Goal: Task Accomplishment & Management: Complete application form

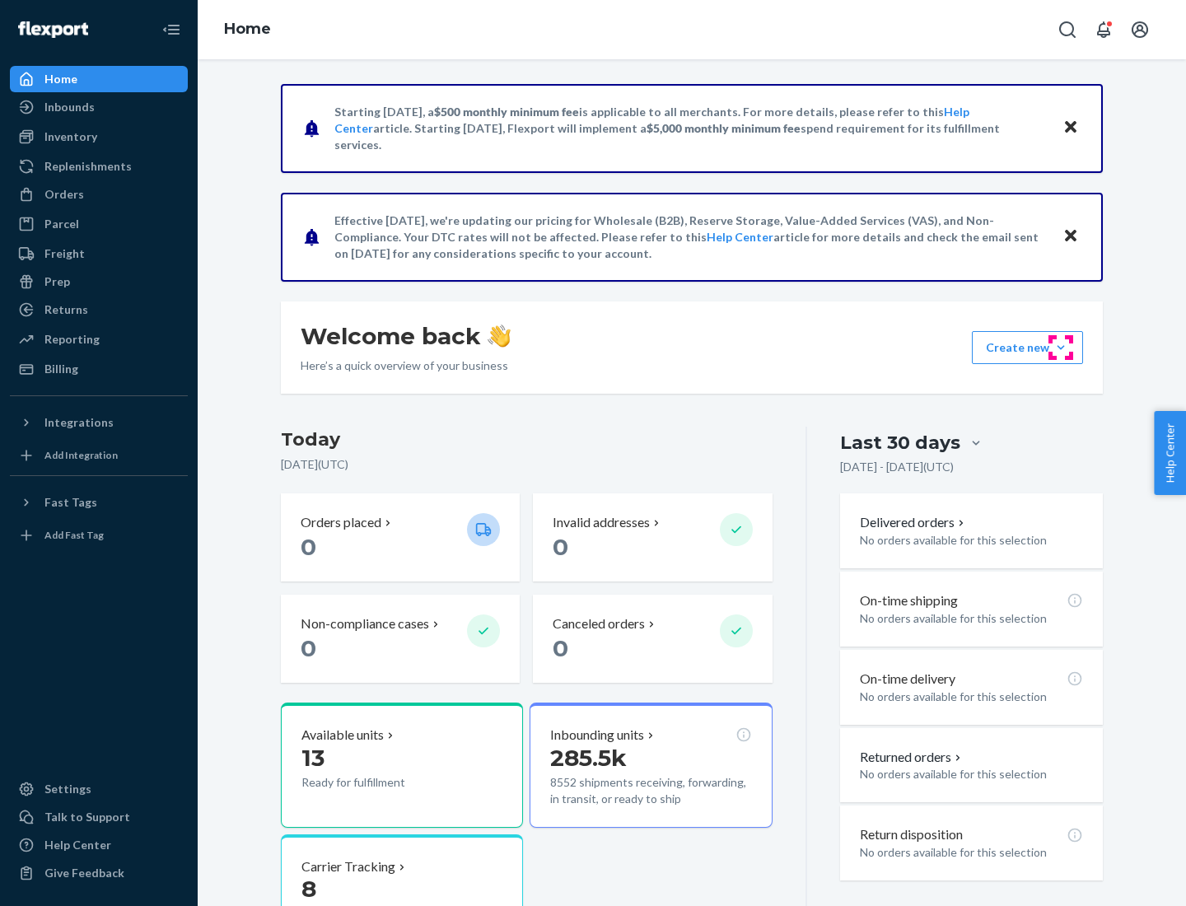
click at [1061, 348] on button "Create new Create new inbound Create new order Create new product" at bounding box center [1027, 347] width 111 height 33
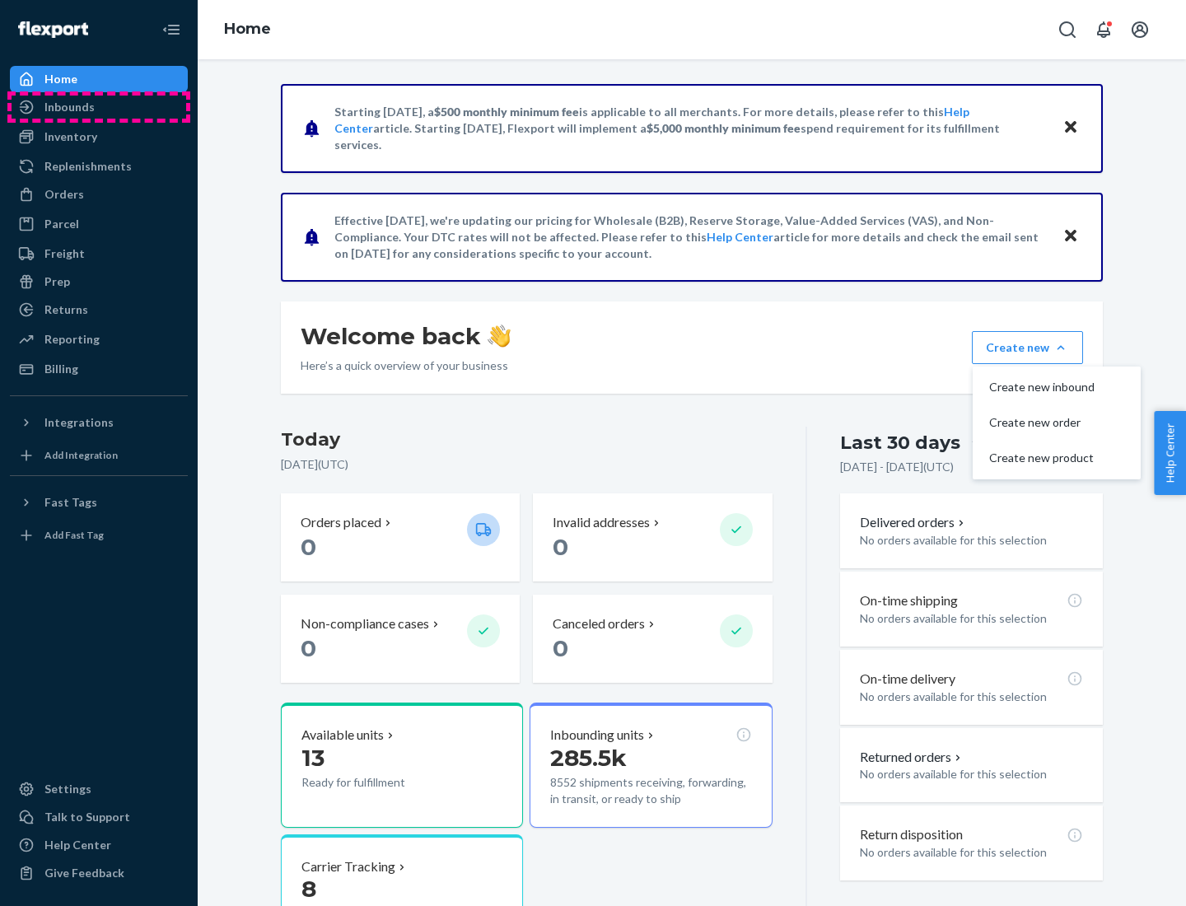
click at [99, 107] on div "Inbounds" at bounding box center [99, 107] width 175 height 23
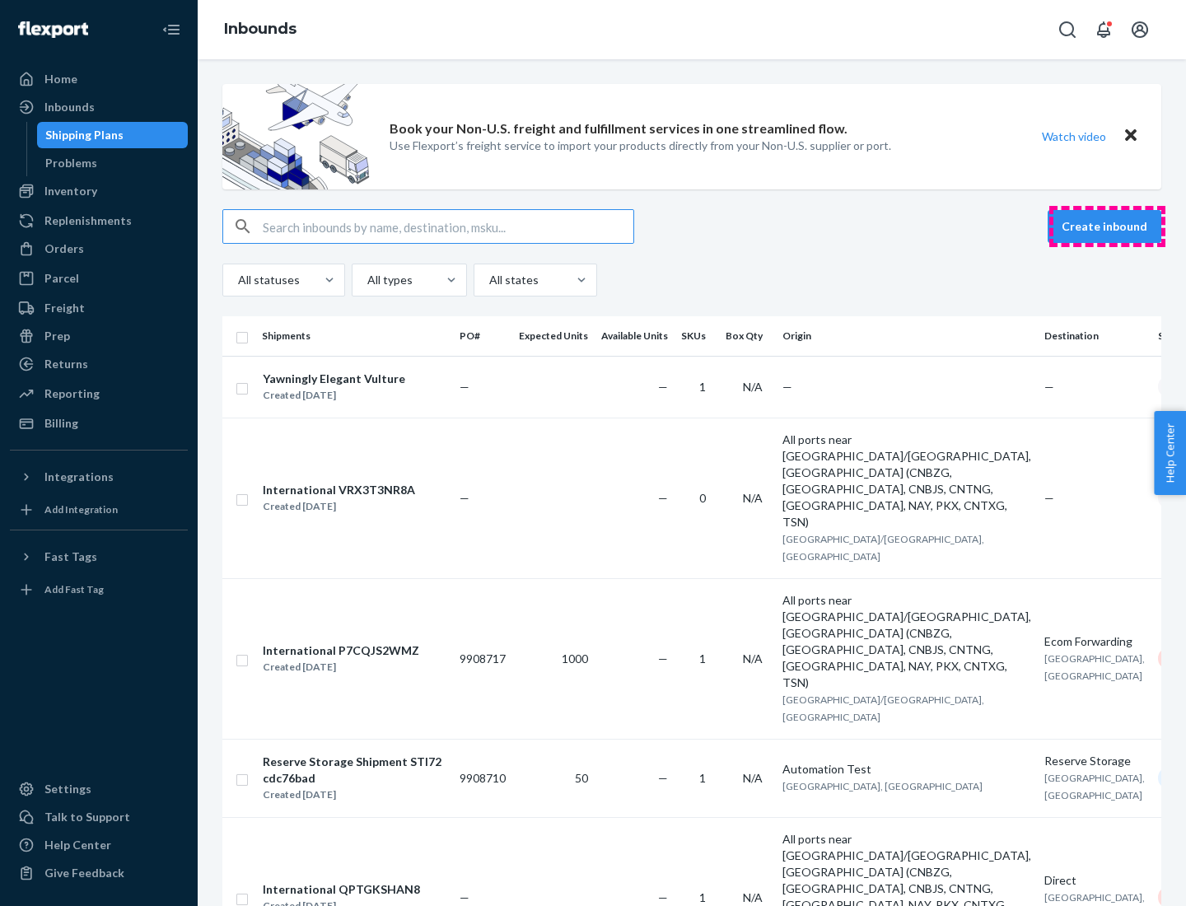
click at [1107, 226] on button "Create inbound" at bounding box center [1104, 226] width 114 height 33
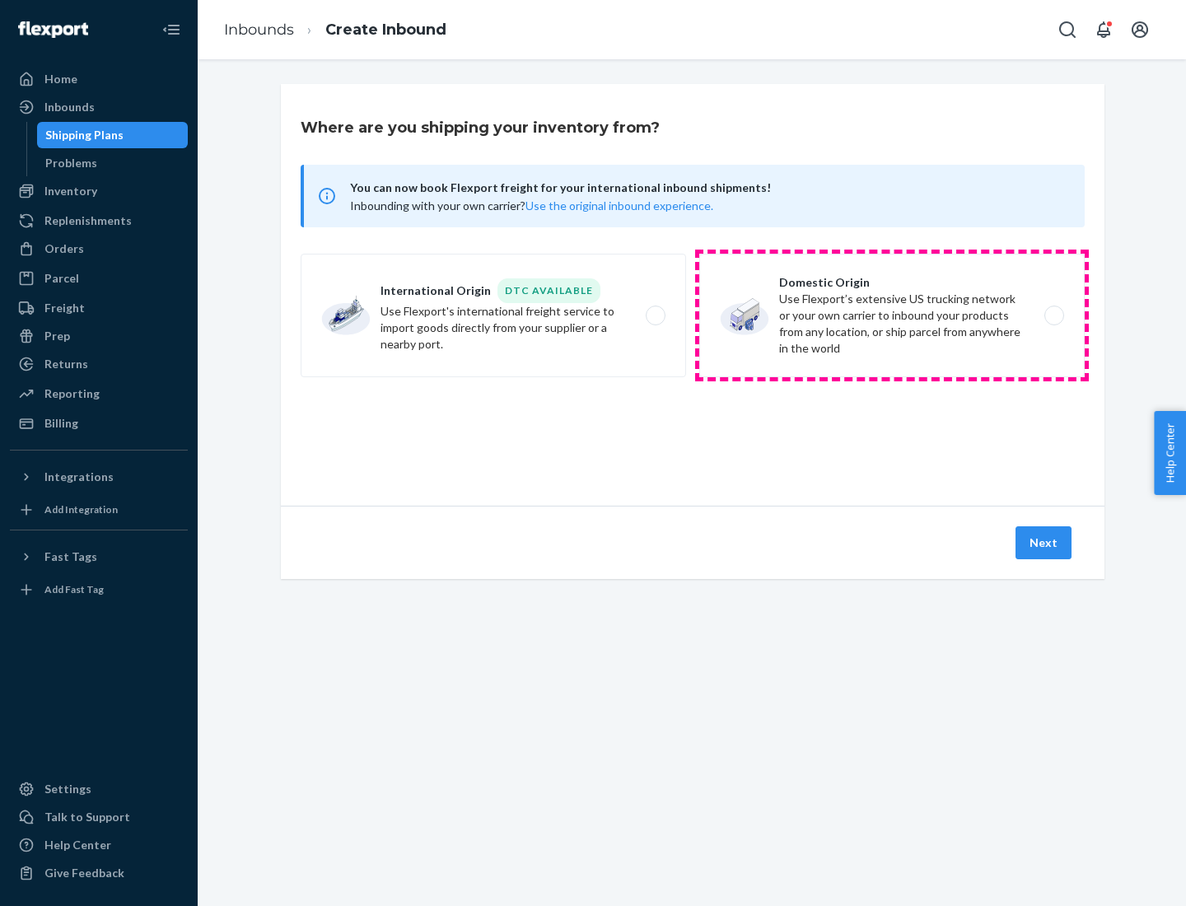
click at [892, 315] on label "Domestic Origin Use Flexport’s extensive US trucking network or your own carrie…" at bounding box center [891, 316] width 385 height 124
click at [1053, 315] on input "Domestic Origin Use Flexport’s extensive US trucking network or your own carrie…" at bounding box center [1058, 315] width 11 height 11
radio input "true"
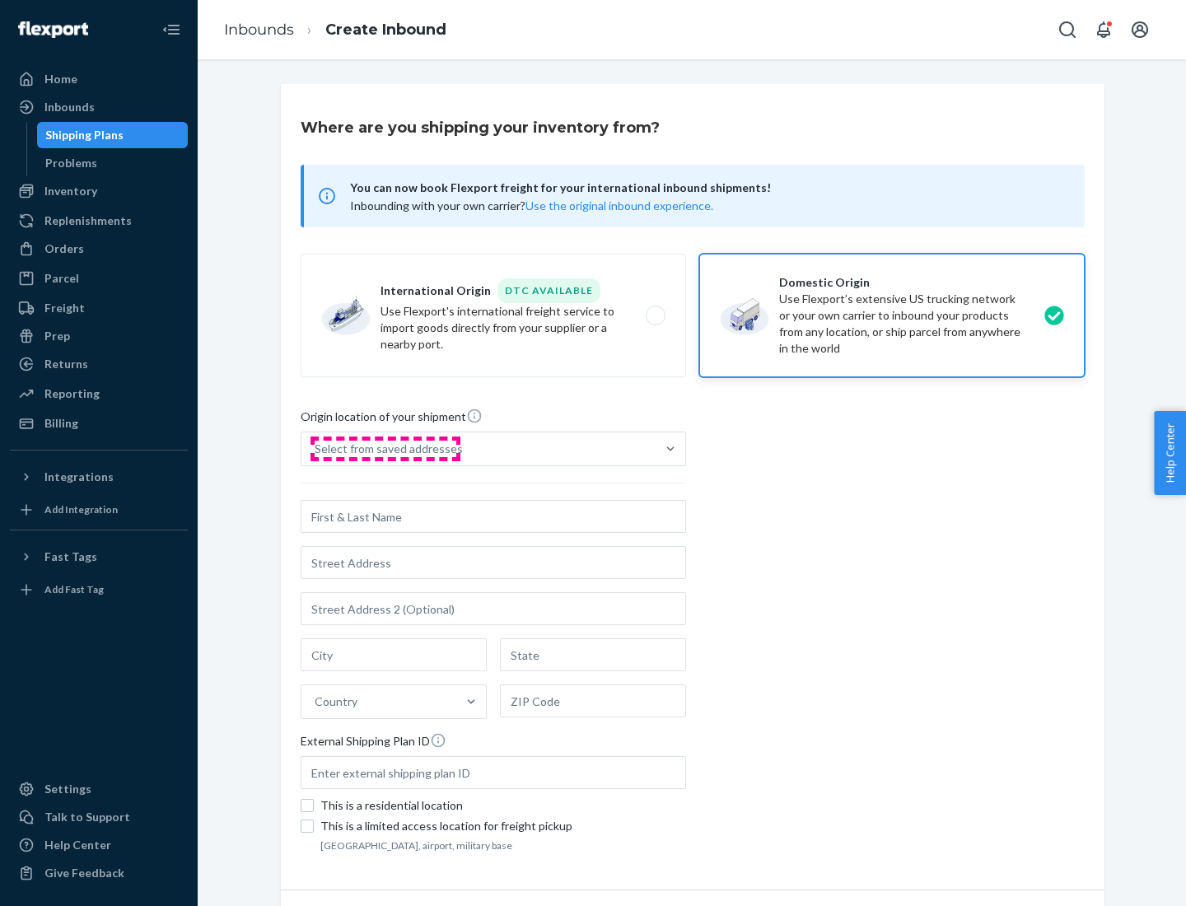
click at [385, 449] on div "Select from saved addresses" at bounding box center [389, 449] width 148 height 16
click at [316, 449] on input "Select from saved addresses" at bounding box center [316, 449] width 2 height 16
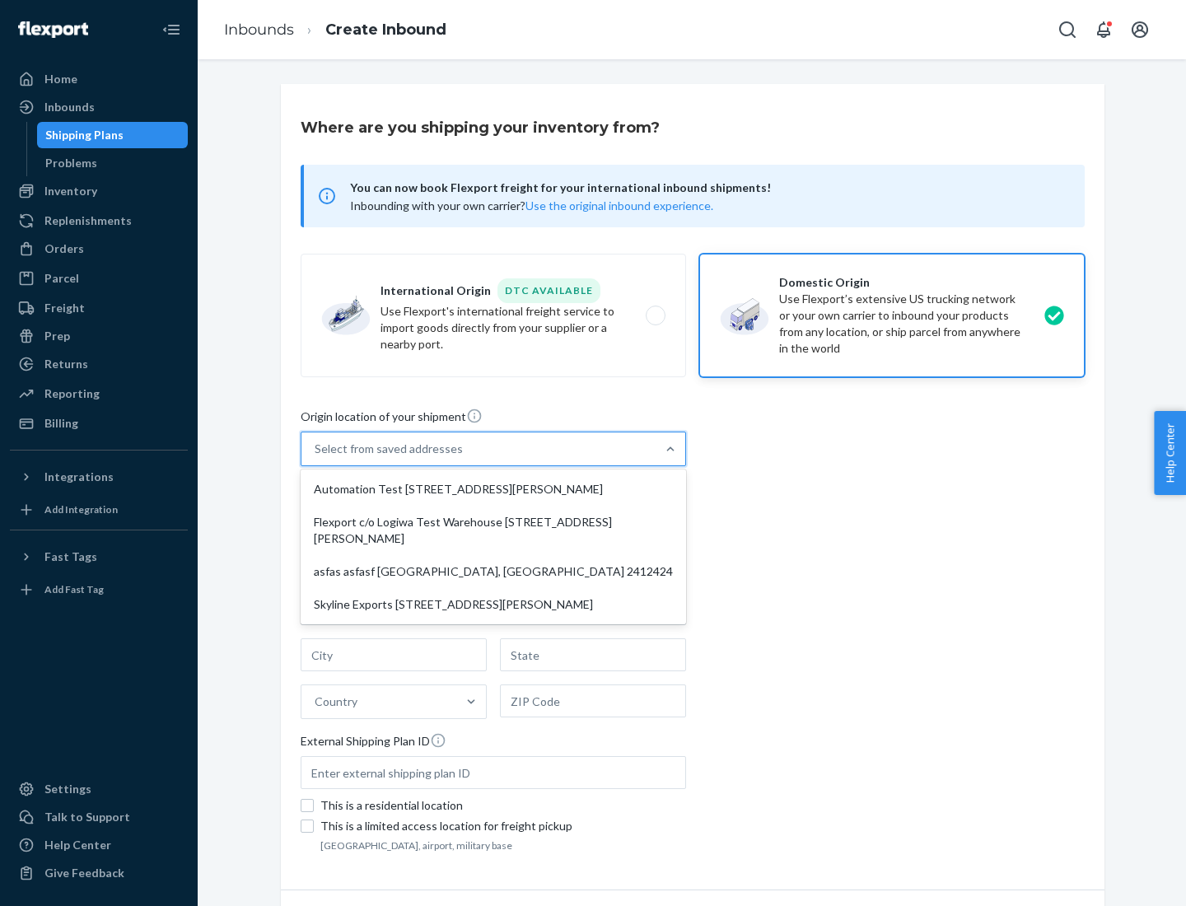
scroll to position [7, 0]
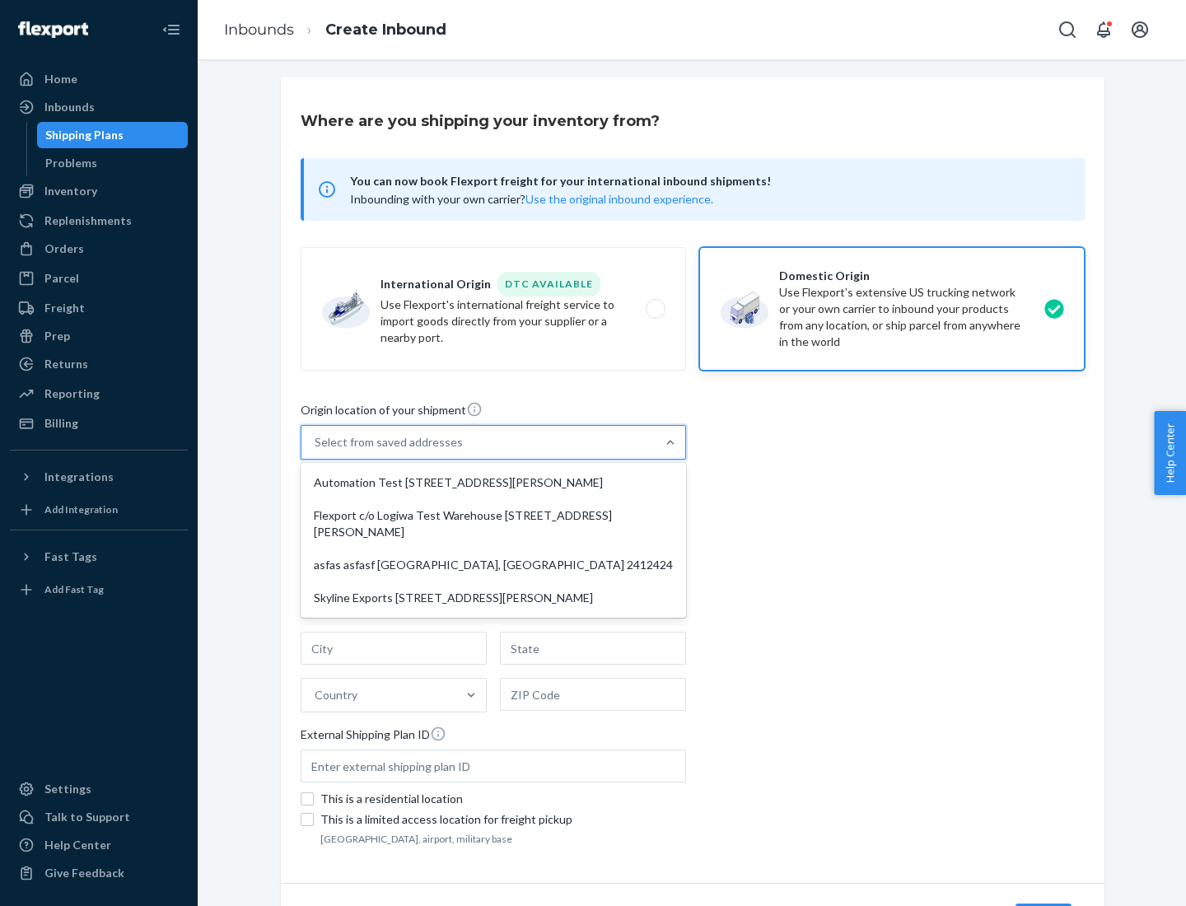
click at [493, 483] on div "Automation Test [STREET_ADDRESS][PERSON_NAME]" at bounding box center [493, 482] width 379 height 33
click at [316, 450] on input "option Automation Test [STREET_ADDRESS][PERSON_NAME] focused, 1 of 4. 4 results…" at bounding box center [316, 442] width 2 height 16
type input "Automation Test"
type input "9th Floor"
type input "[GEOGRAPHIC_DATA]"
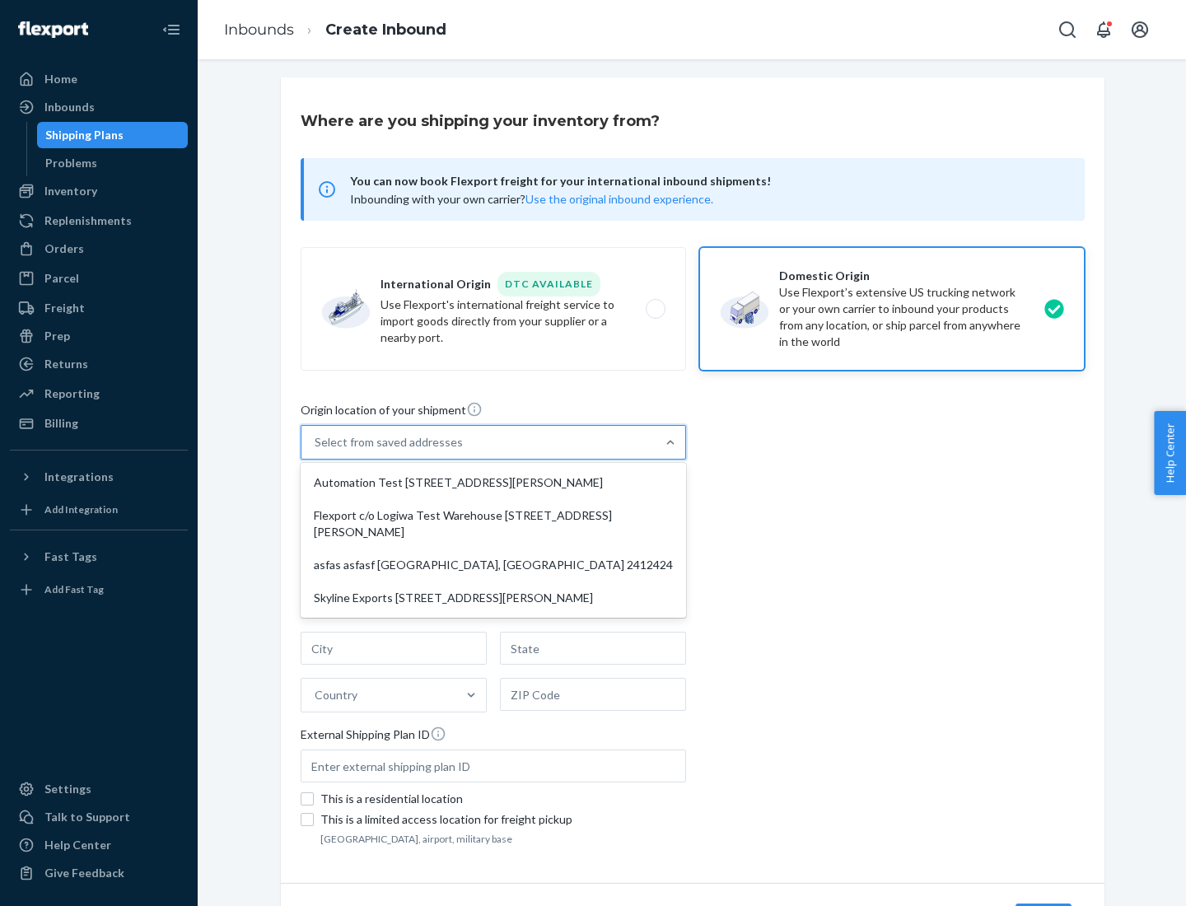
type input "CA"
type input "94104"
type input "[STREET_ADDRESS][PERSON_NAME]"
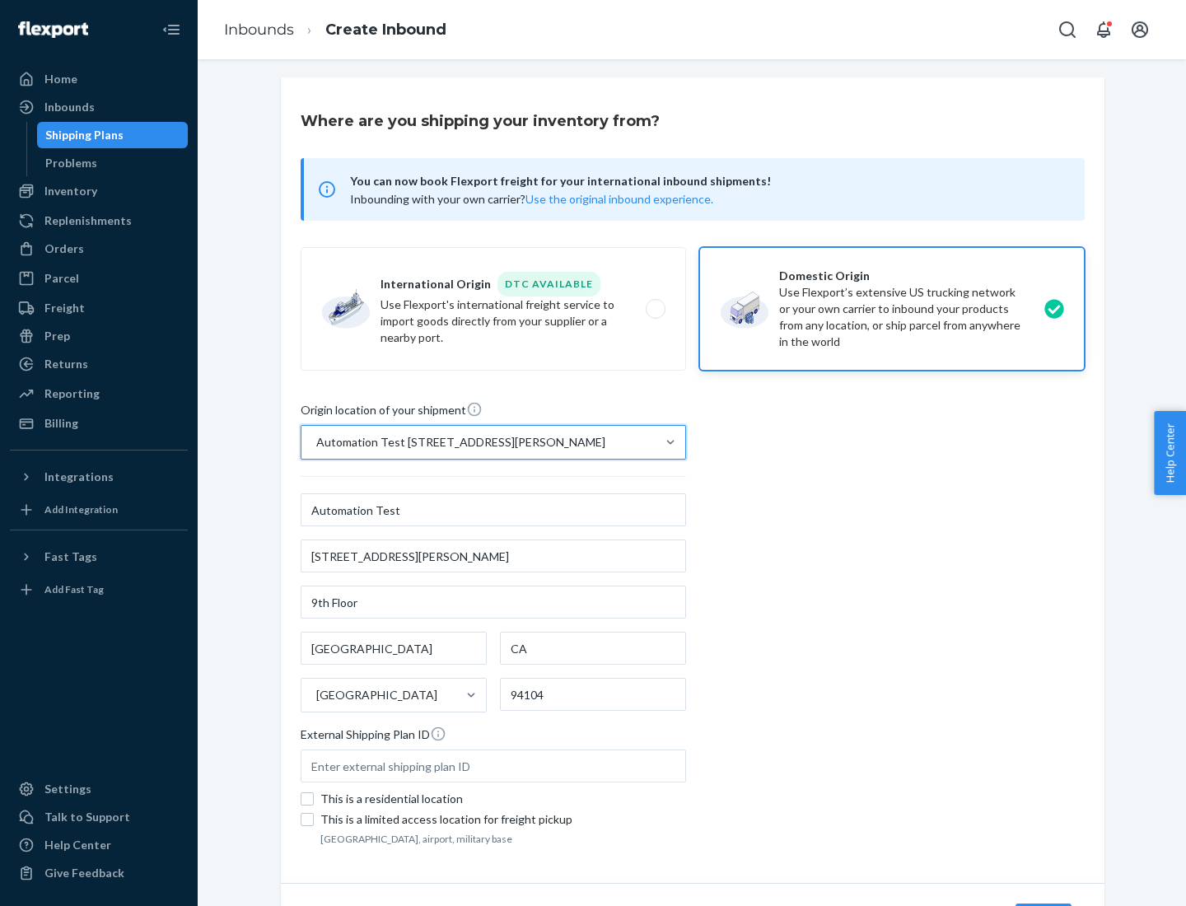
scroll to position [96, 0]
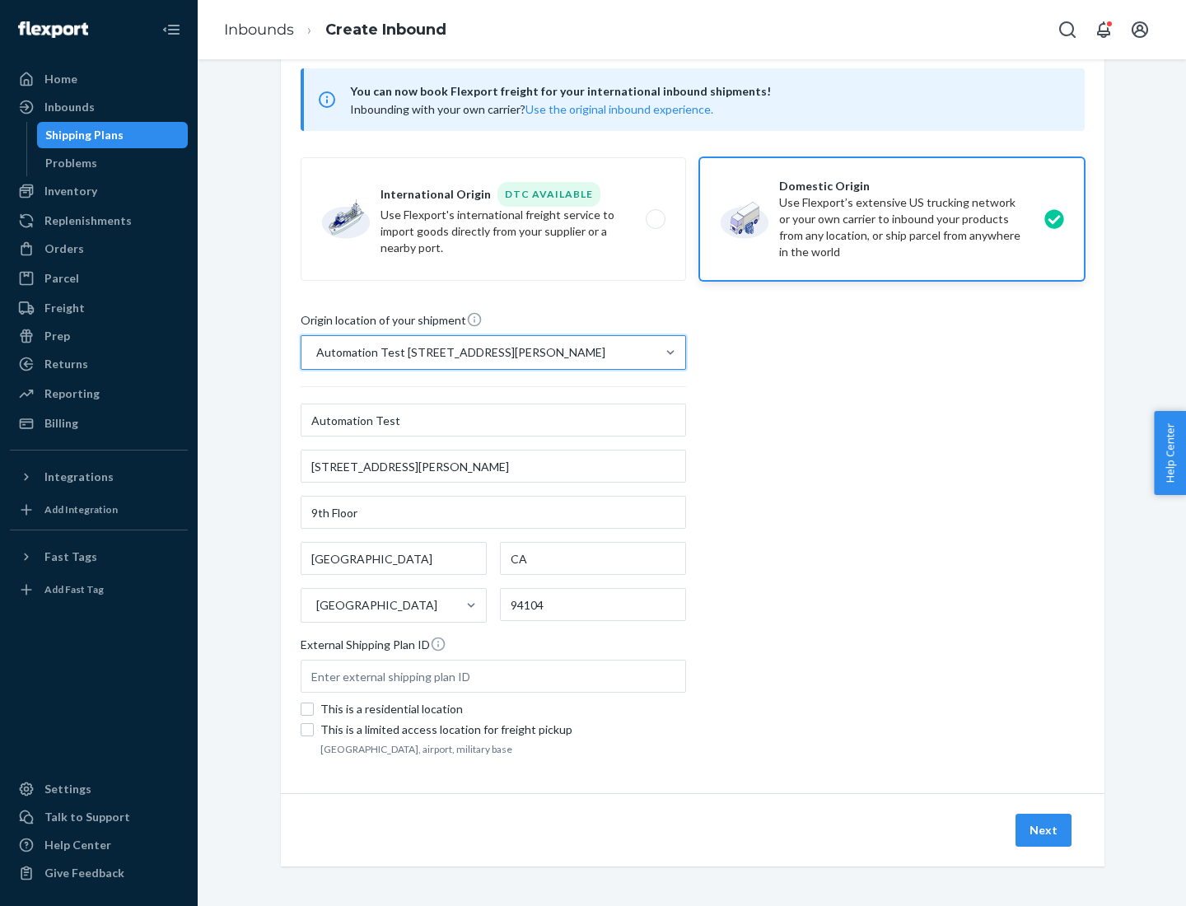
click at [1044, 830] on button "Next" at bounding box center [1043, 830] width 56 height 33
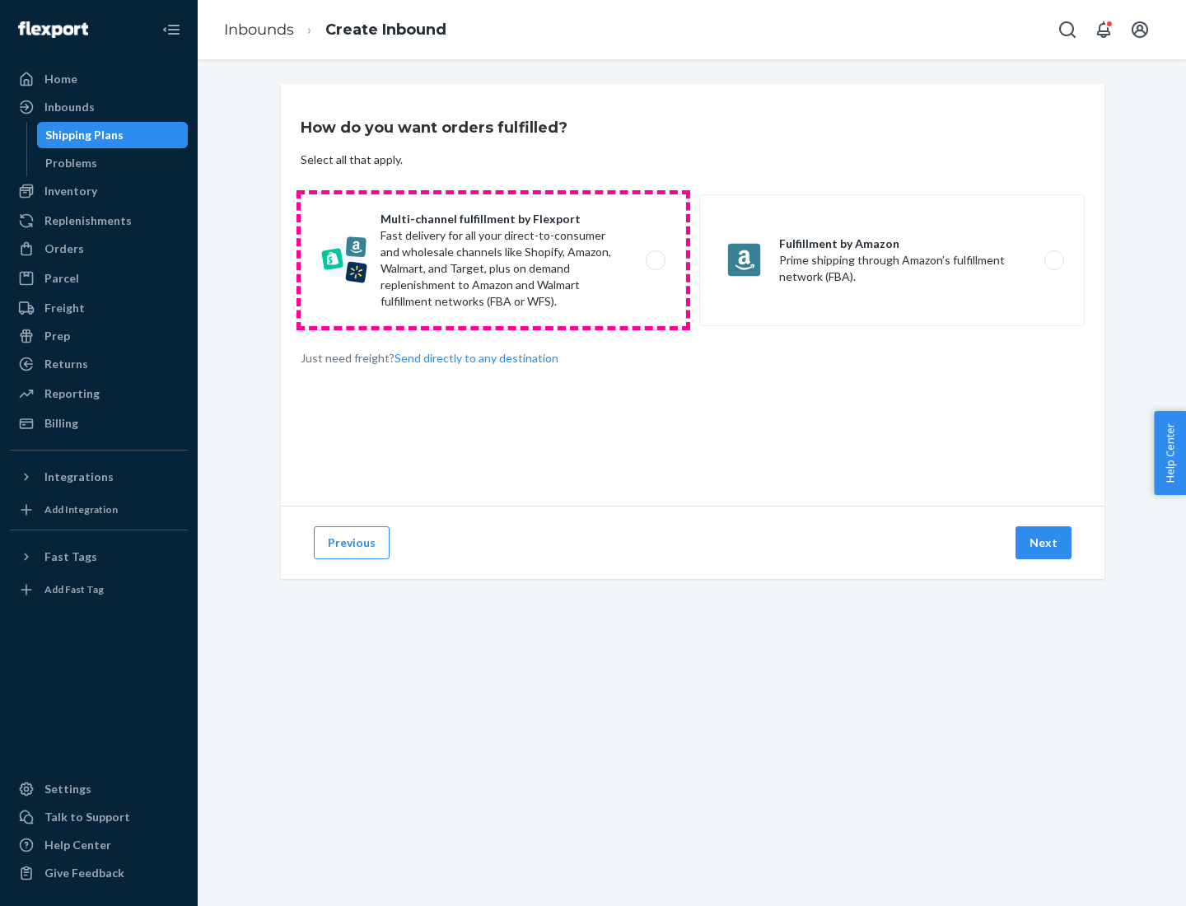
click at [493, 260] on label "Multi-channel fulfillment by Flexport Fast delivery for all your direct-to-cons…" at bounding box center [493, 260] width 385 height 132
click at [655, 260] on input "Multi-channel fulfillment by Flexport Fast delivery for all your direct-to-cons…" at bounding box center [660, 260] width 11 height 11
radio input "true"
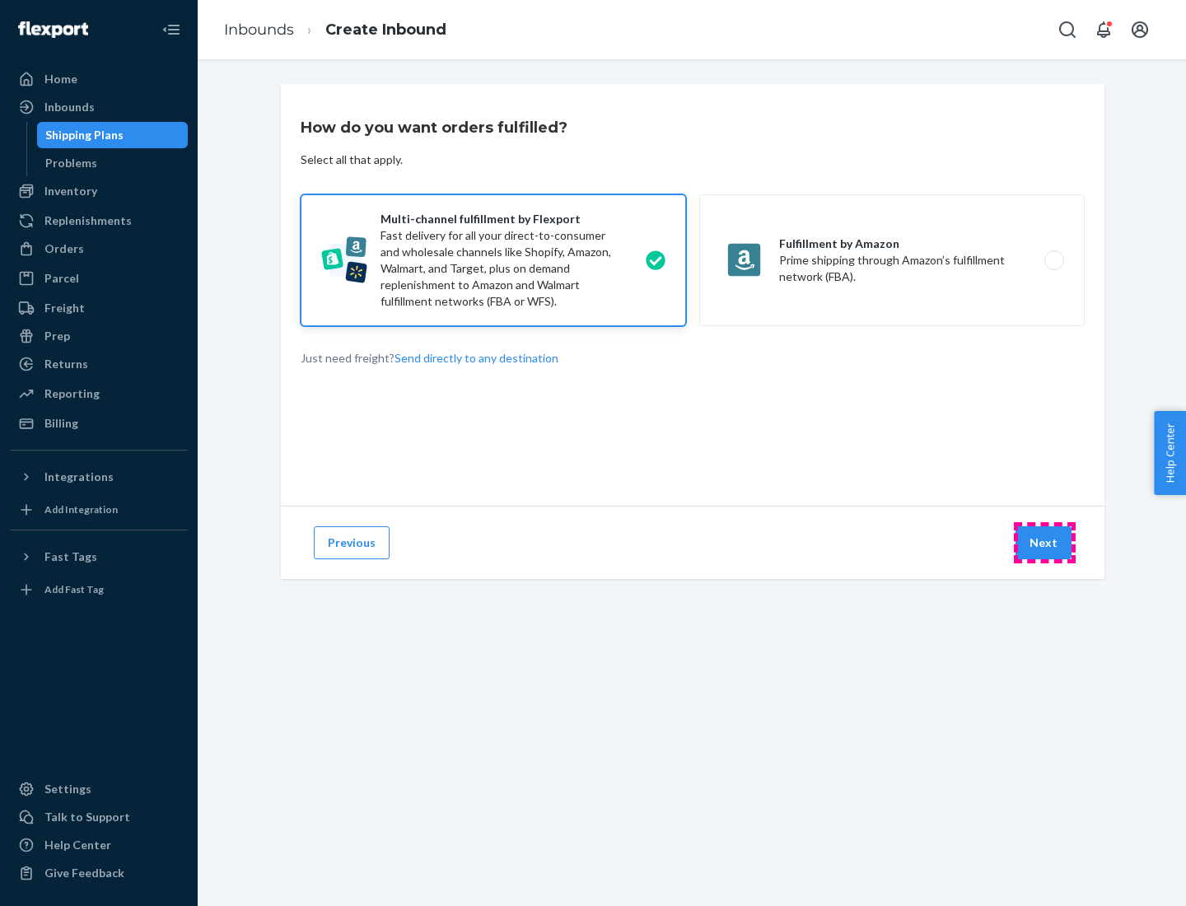
click at [1044, 543] on button "Next" at bounding box center [1043, 542] width 56 height 33
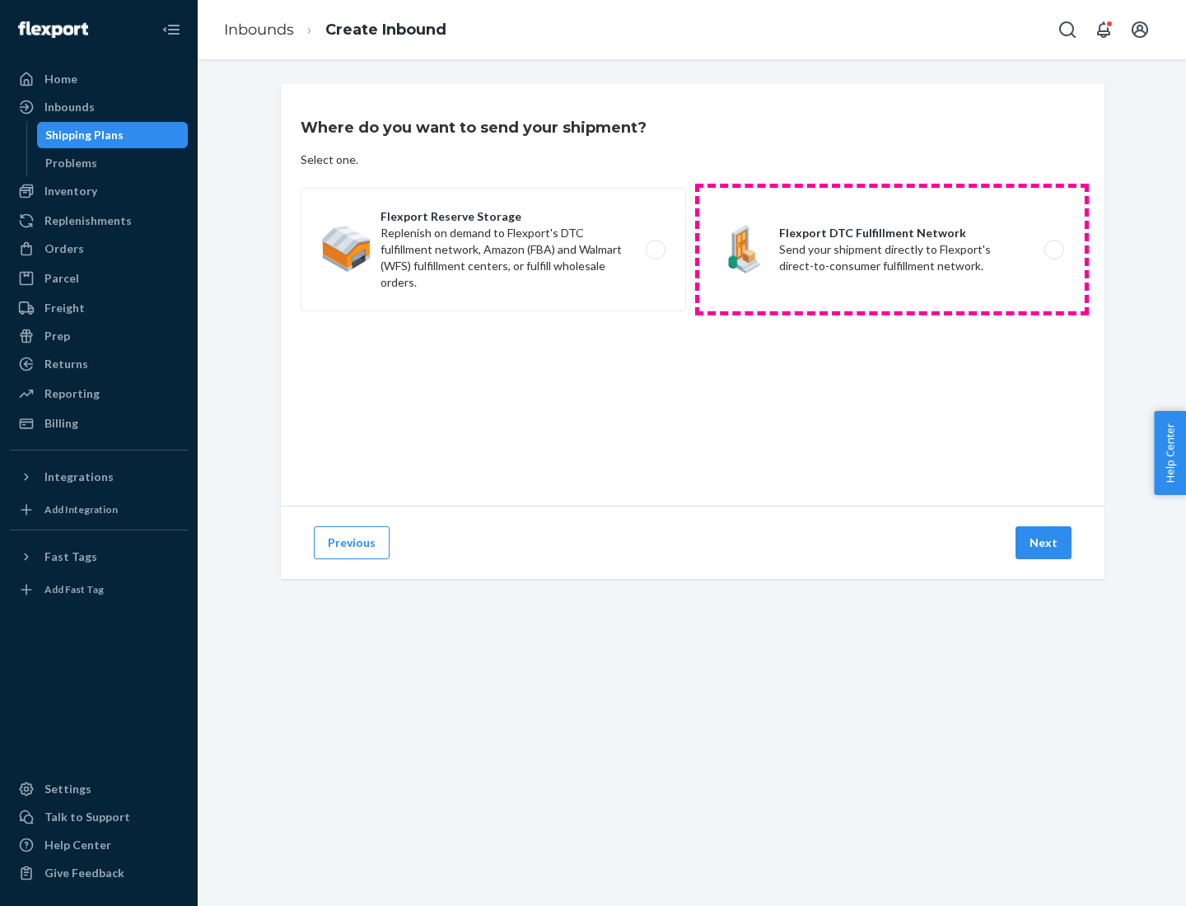
click at [892, 250] on label "Flexport DTC Fulfillment Network Send your shipment directly to Flexport's dire…" at bounding box center [891, 250] width 385 height 124
click at [1053, 250] on input "Flexport DTC Fulfillment Network Send your shipment directly to Flexport's dire…" at bounding box center [1058, 250] width 11 height 11
radio input "true"
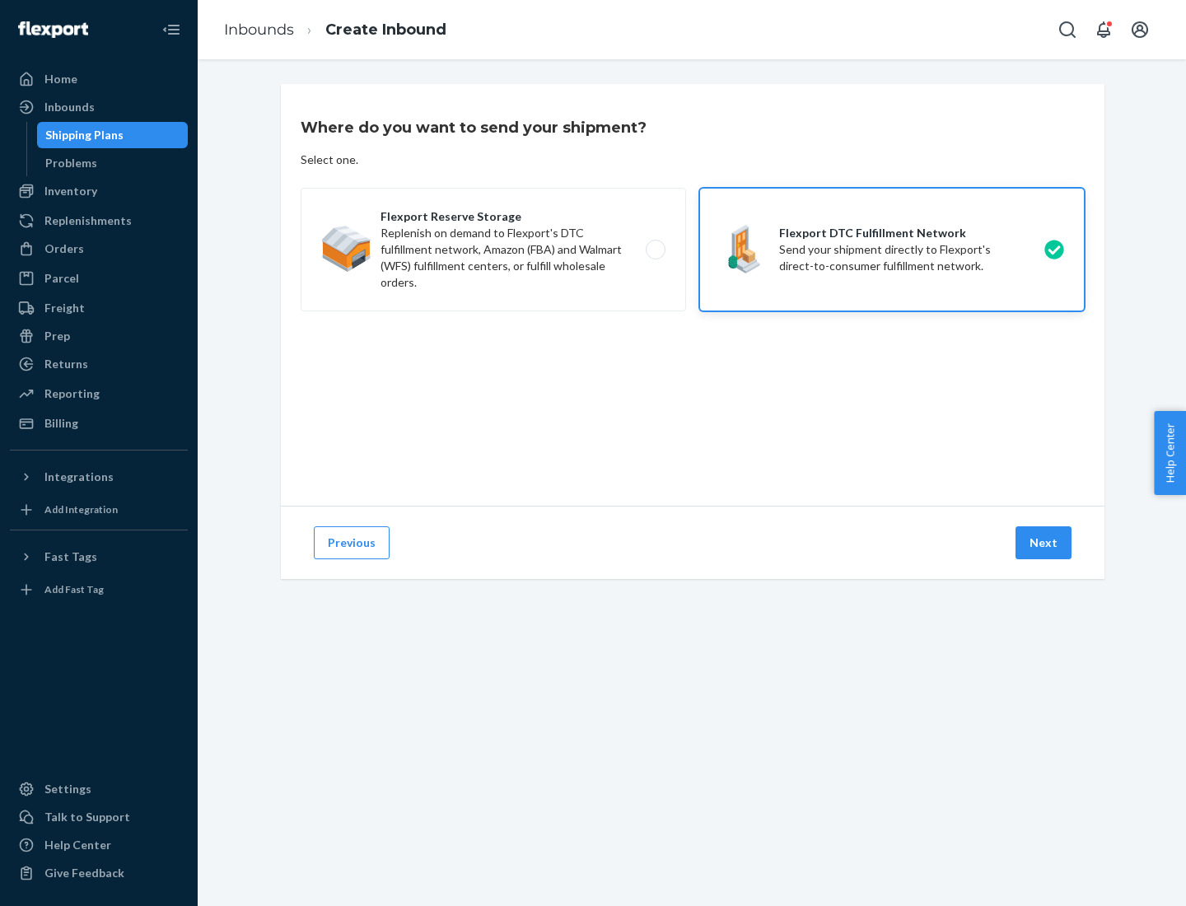
click at [1044, 543] on button "Next" at bounding box center [1043, 542] width 56 height 33
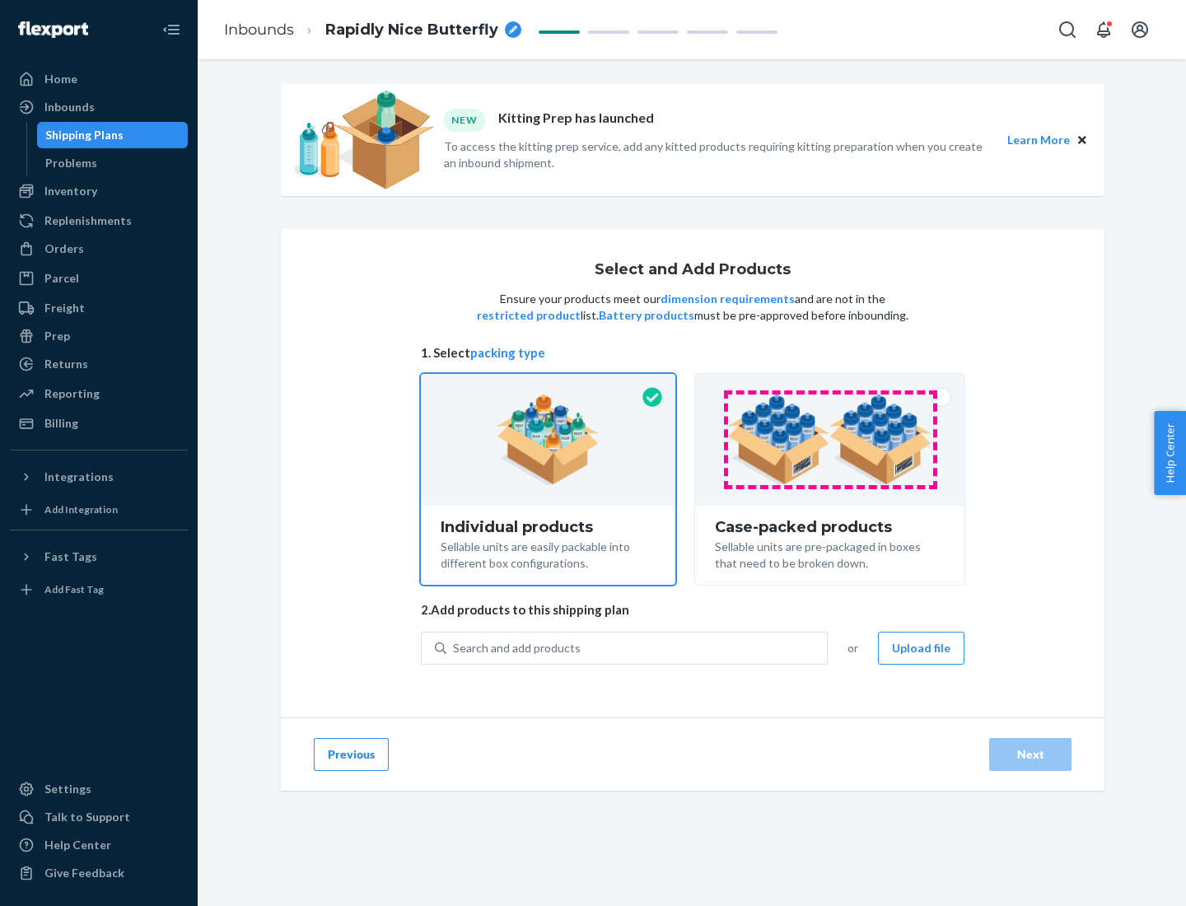
click at [830, 440] on img at bounding box center [829, 439] width 205 height 91
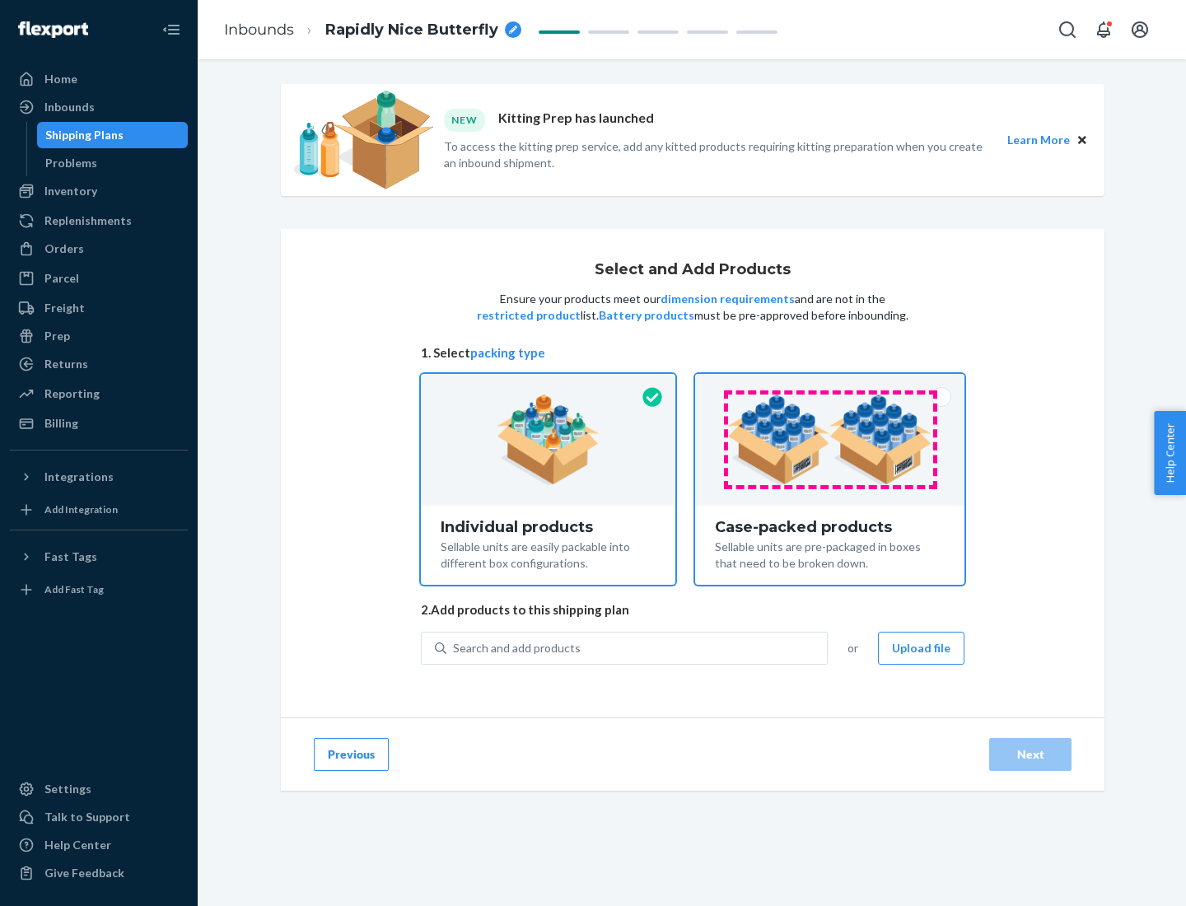
click at [830, 385] on input "Case-packed products Sellable units are pre-packaged in boxes that need to be b…" at bounding box center [829, 379] width 11 height 11
radio input "true"
radio input "false"
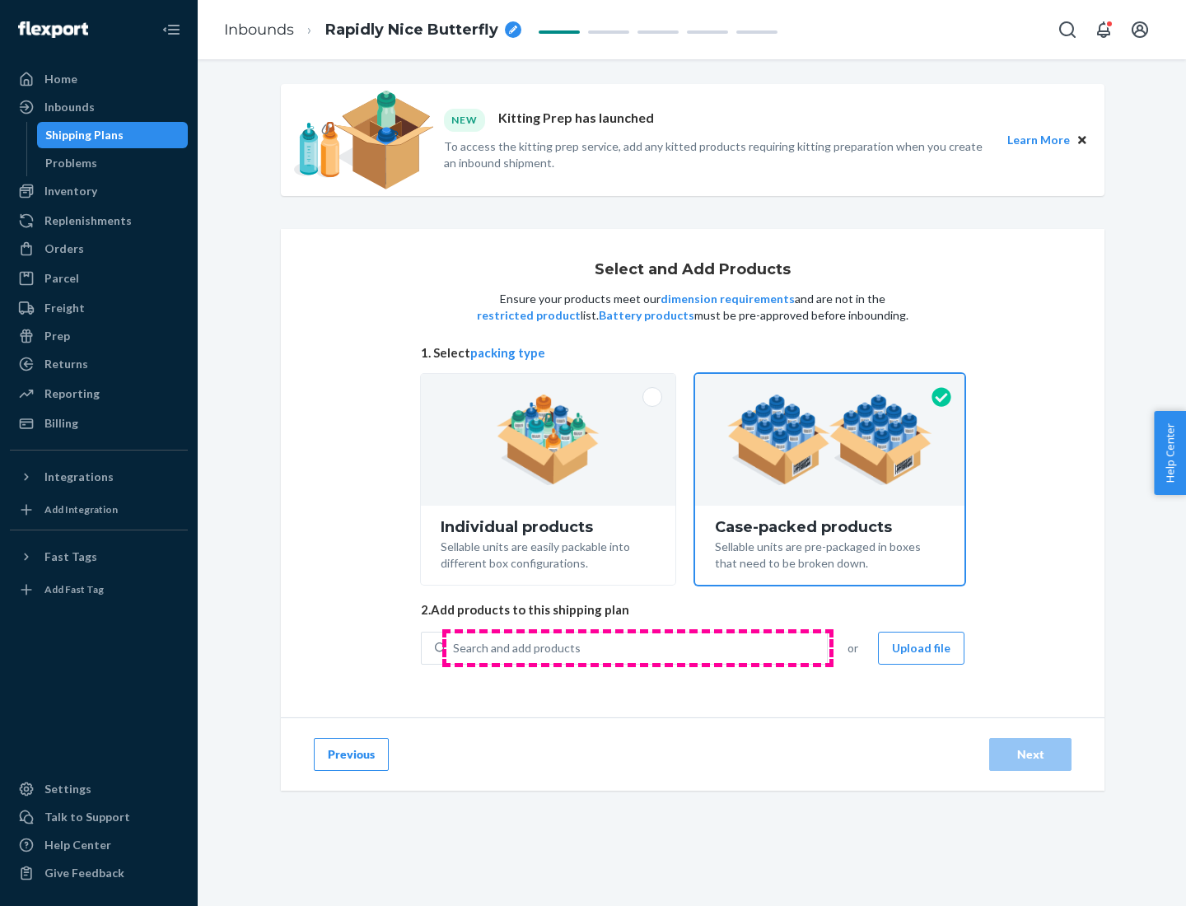
click at [637, 647] on div "Search and add products" at bounding box center [636, 648] width 380 height 30
click at [455, 647] on input "Search and add products" at bounding box center [454, 648] width 2 height 16
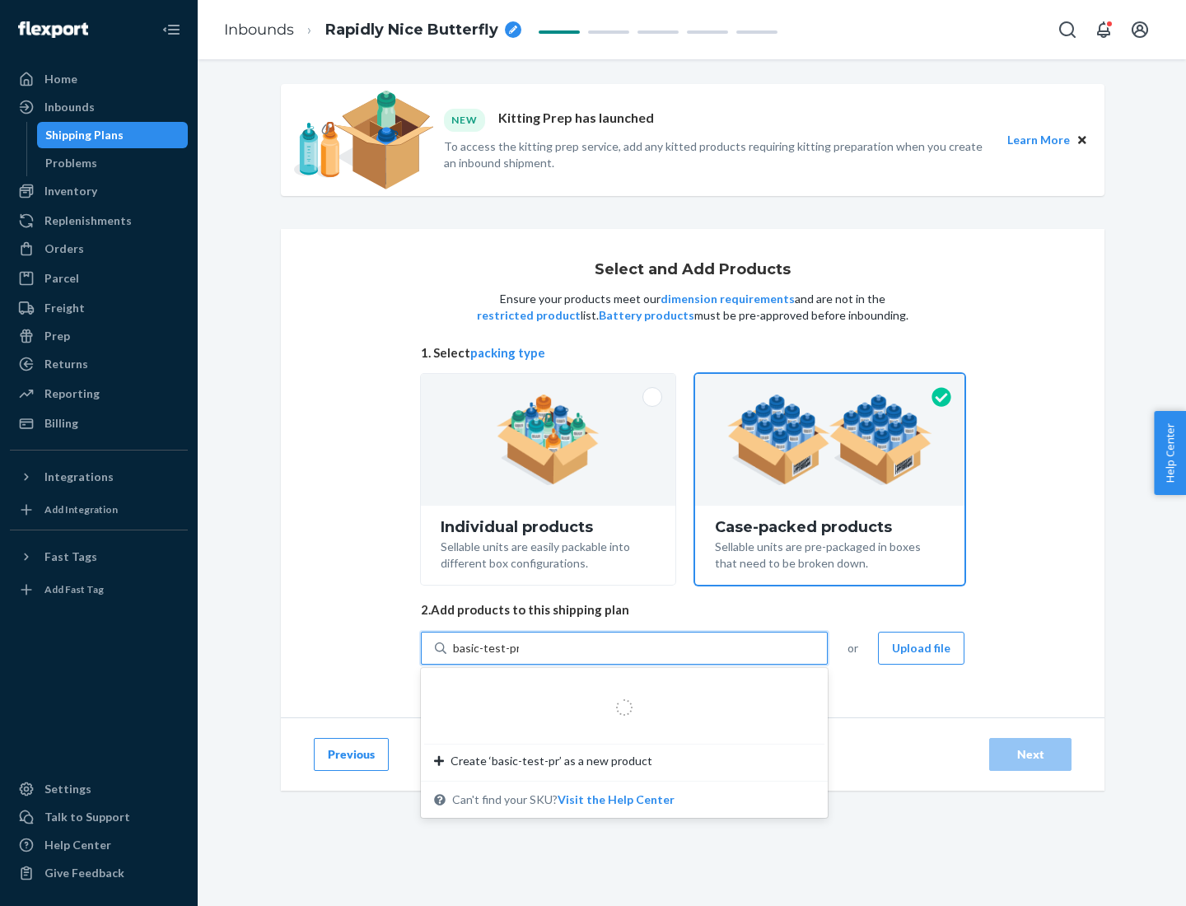
type input "basic-test-product-1"
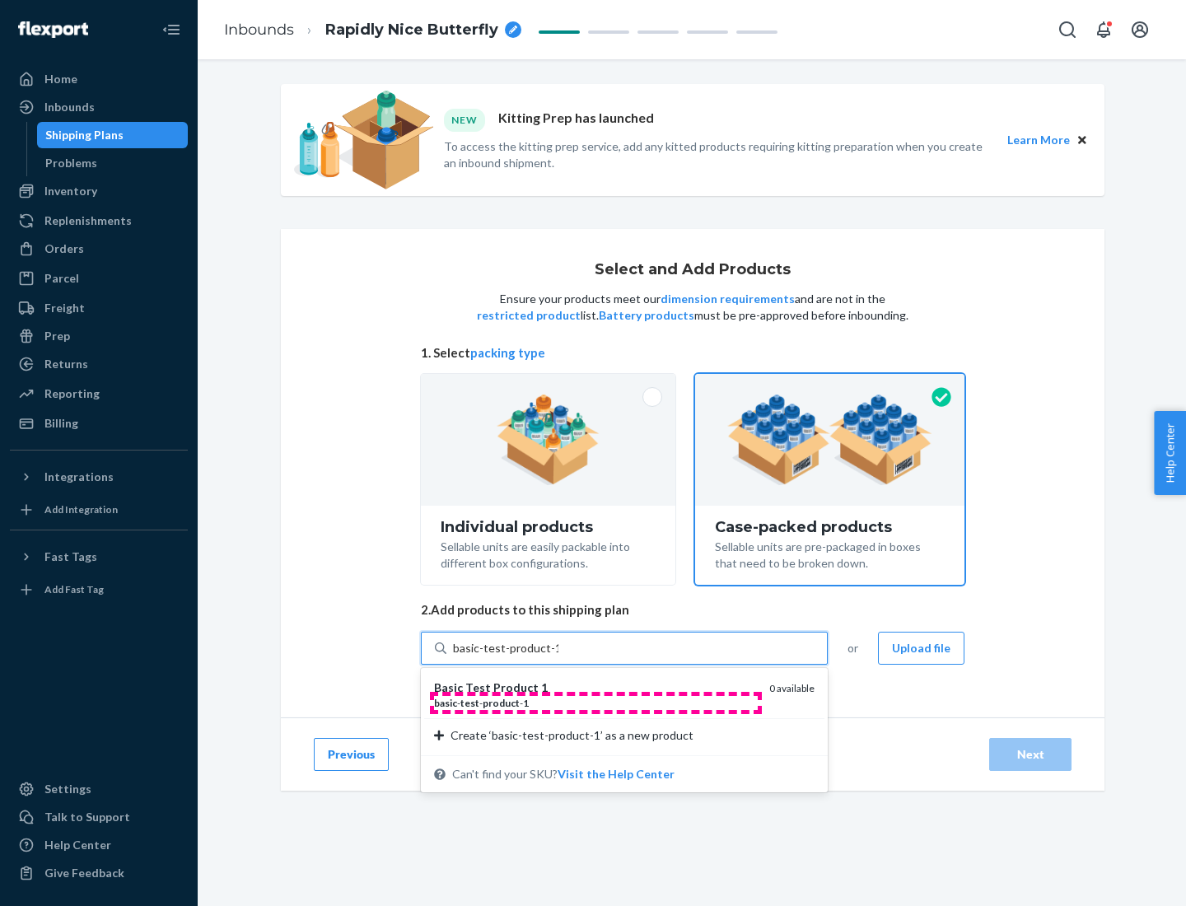
click at [595, 702] on div "basic - test - product - 1" at bounding box center [595, 703] width 322 height 14
click at [558, 656] on input "basic-test-product-1" at bounding box center [505, 648] width 105 height 16
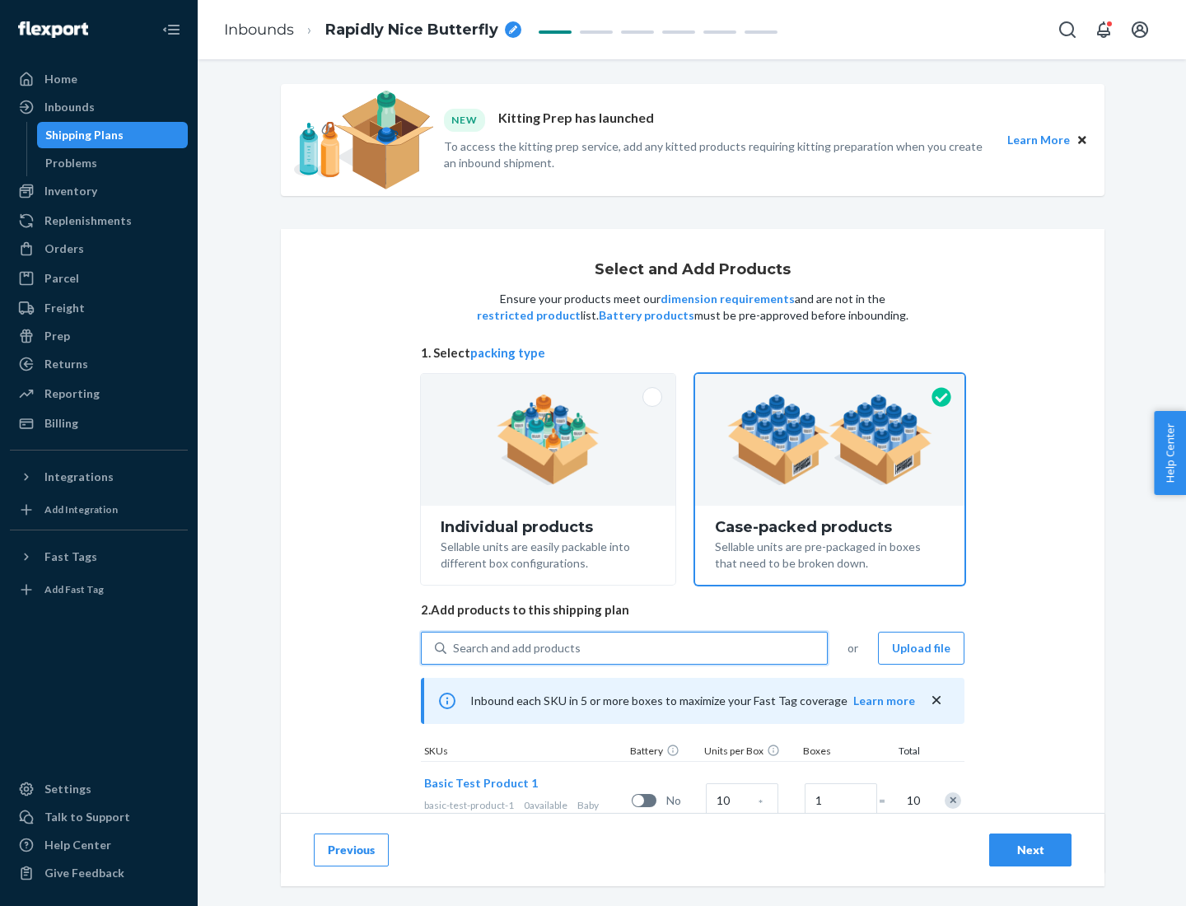
scroll to position [59, 0]
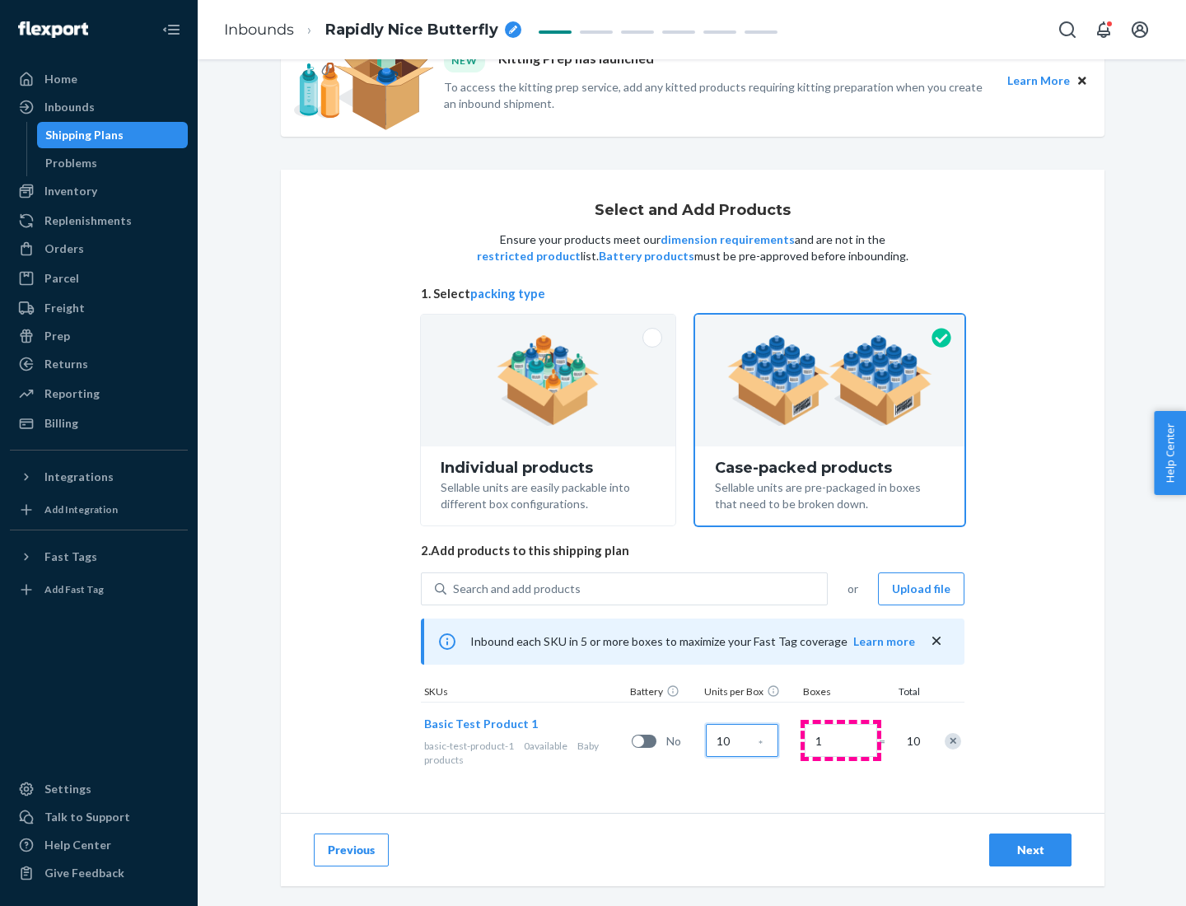
type input "10"
type input "7"
click at [1030, 850] on div "Next" at bounding box center [1030, 850] width 54 height 16
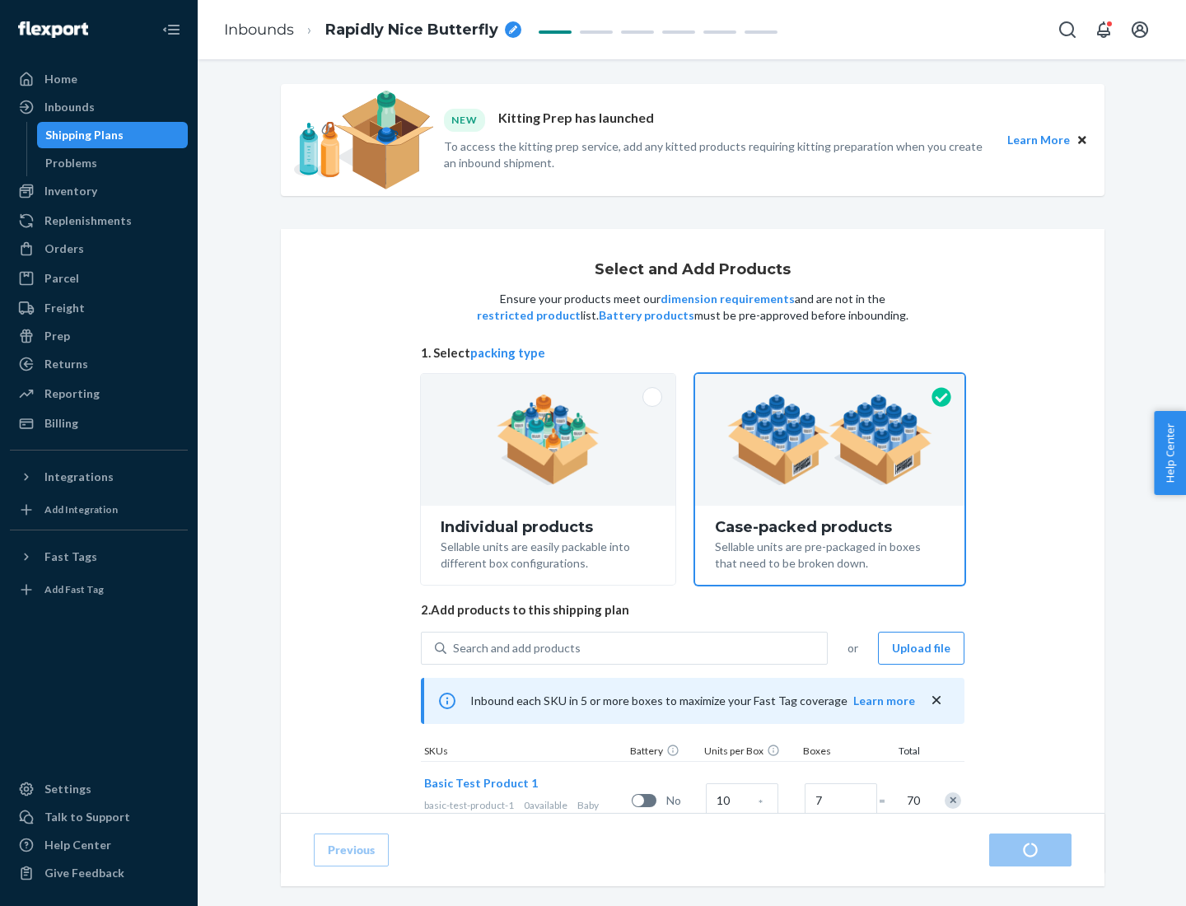
radio input "true"
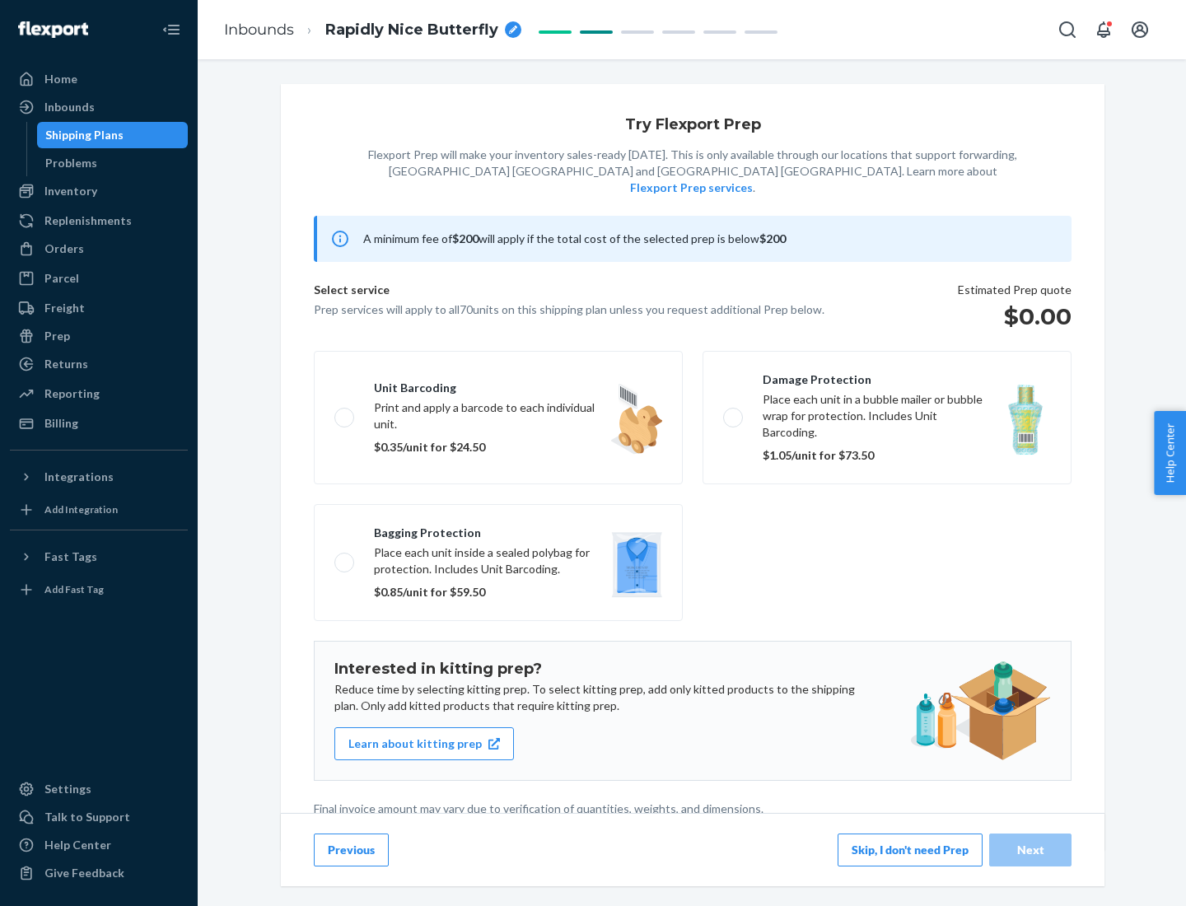
scroll to position [4, 0]
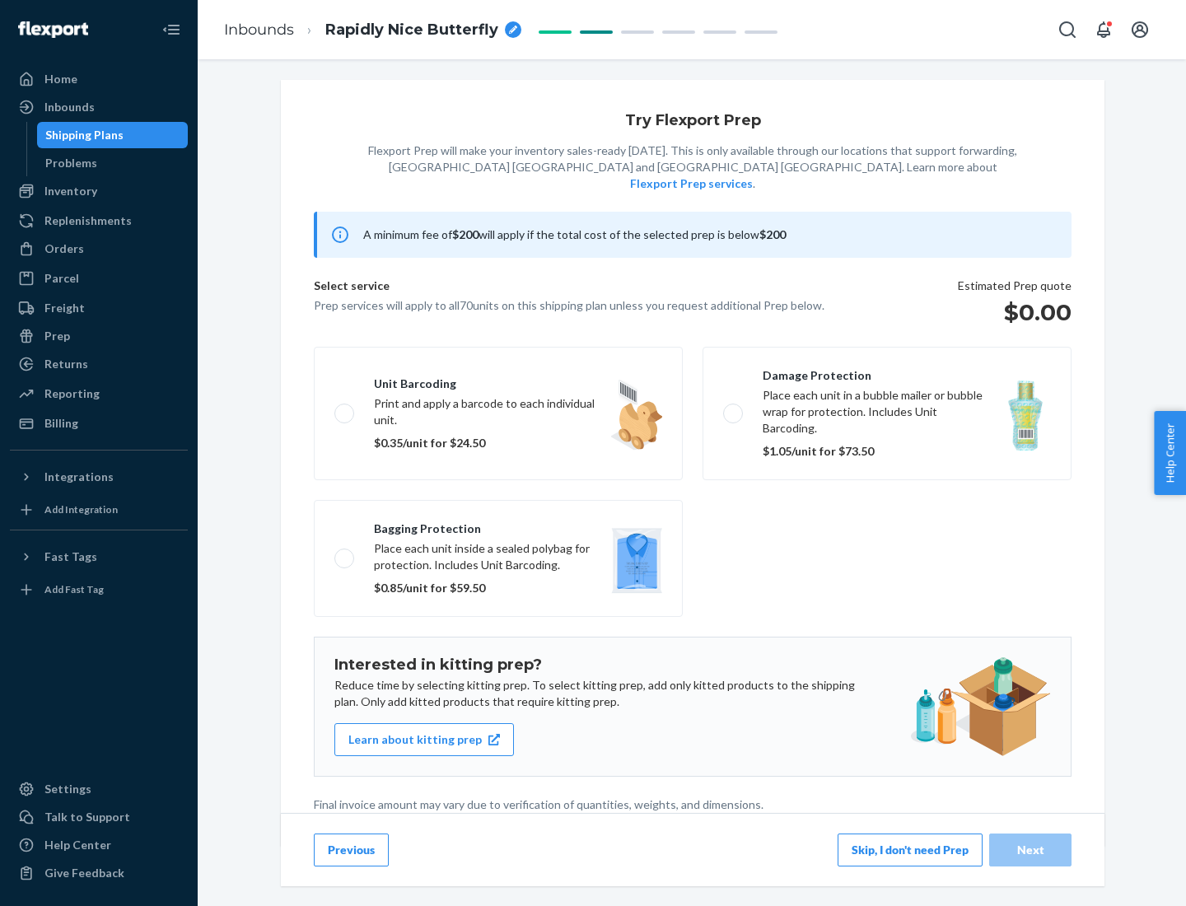
click at [498, 525] on label "Bagging protection Place each unit inside a sealed polybag for protection. Incl…" at bounding box center [498, 558] width 369 height 117
click at [345, 553] on input "Bagging protection Place each unit inside a sealed polybag for protection. Incl…" at bounding box center [339, 558] width 11 height 11
checkbox input "true"
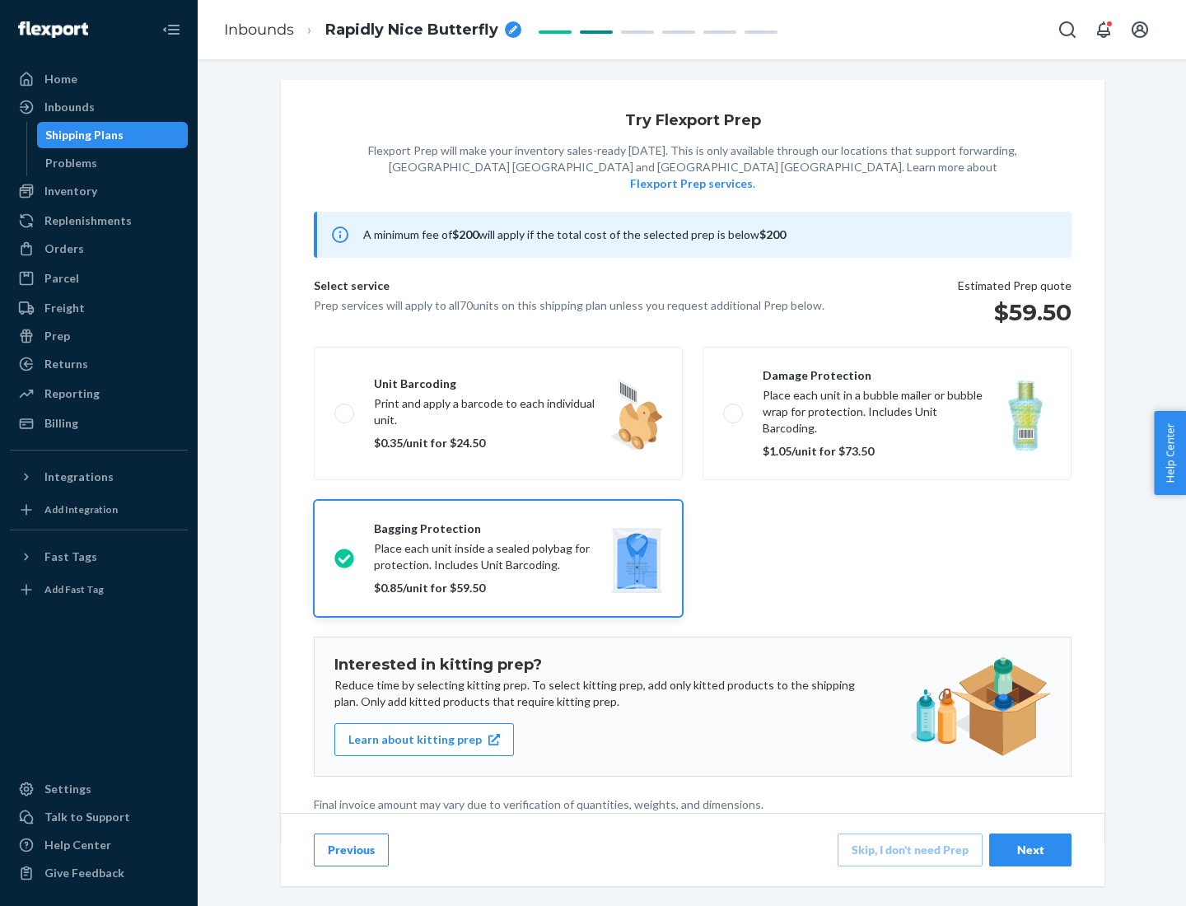
click at [1030, 849] on div "Next" at bounding box center [1030, 850] width 54 height 16
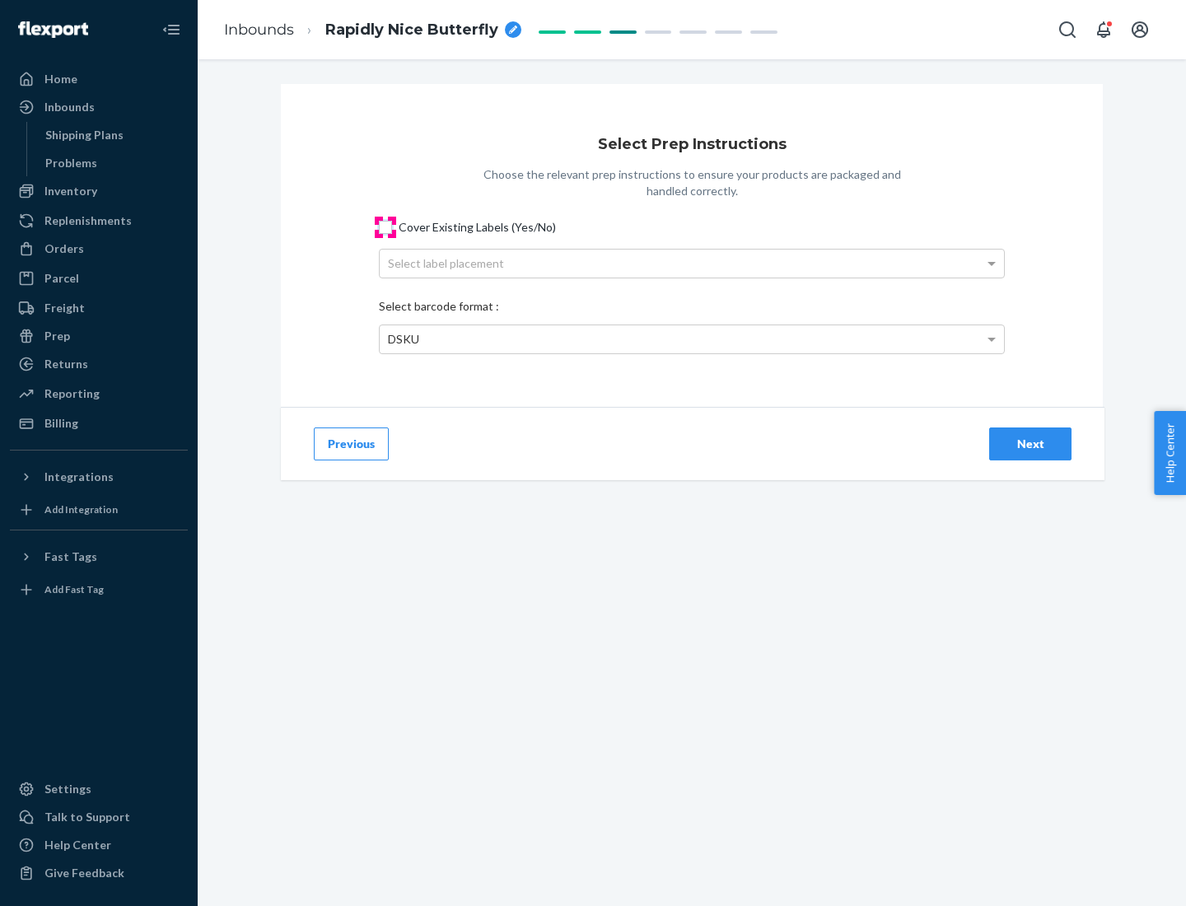
click at [385, 226] on input "Cover Existing Labels (Yes/No)" at bounding box center [385, 227] width 13 height 13
checkbox input "true"
click at [692, 263] on div "Select label placement" at bounding box center [692, 264] width 624 height 28
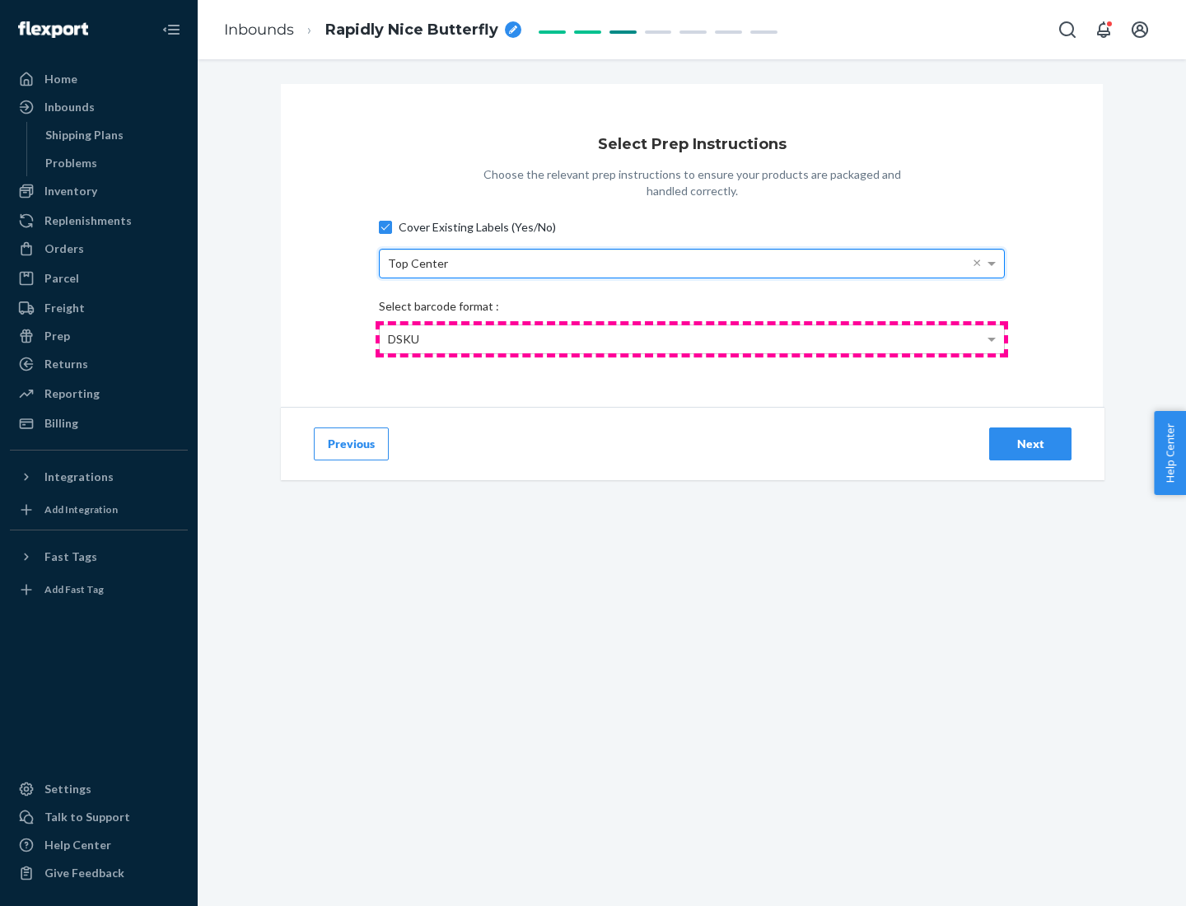
click at [692, 338] on div "DSKU" at bounding box center [692, 339] width 624 height 28
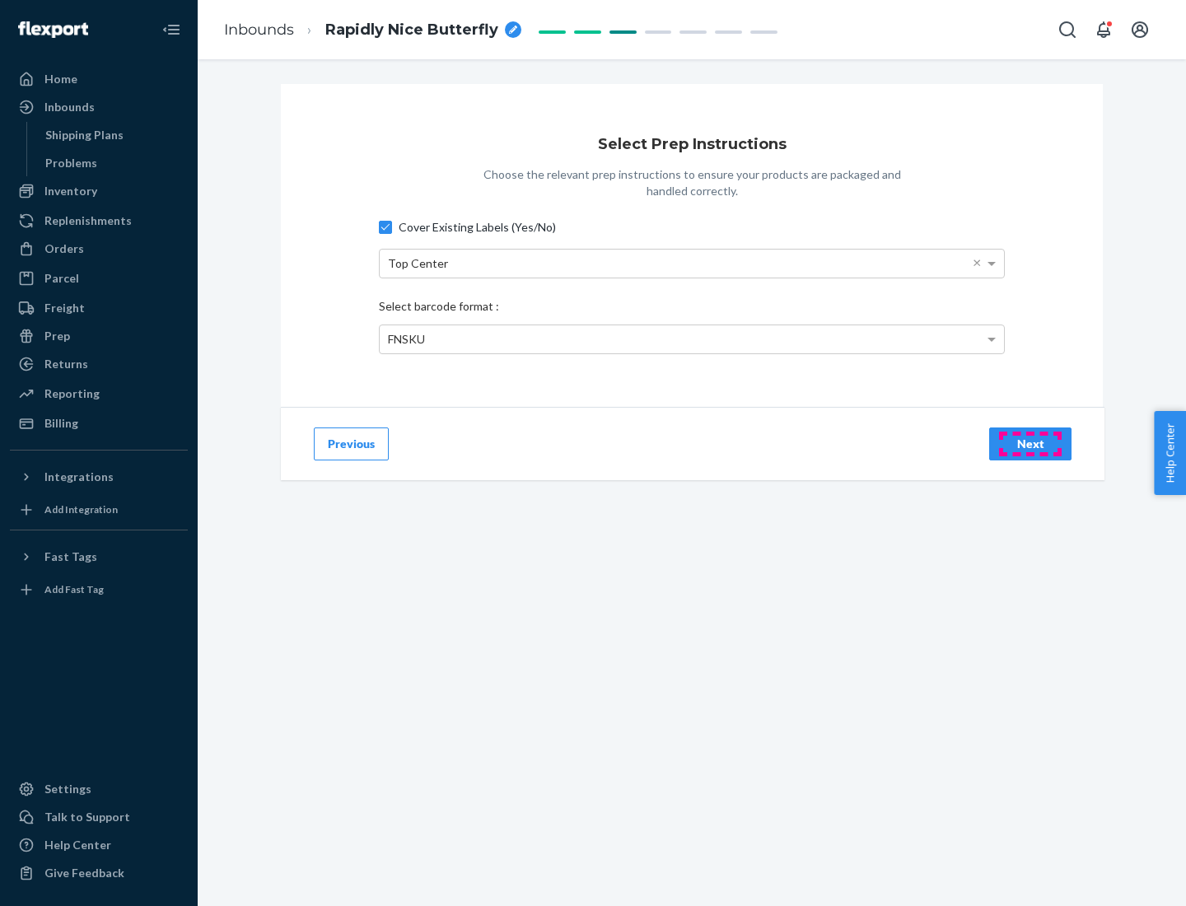
click at [1030, 443] on div "Next" at bounding box center [1030, 444] width 54 height 16
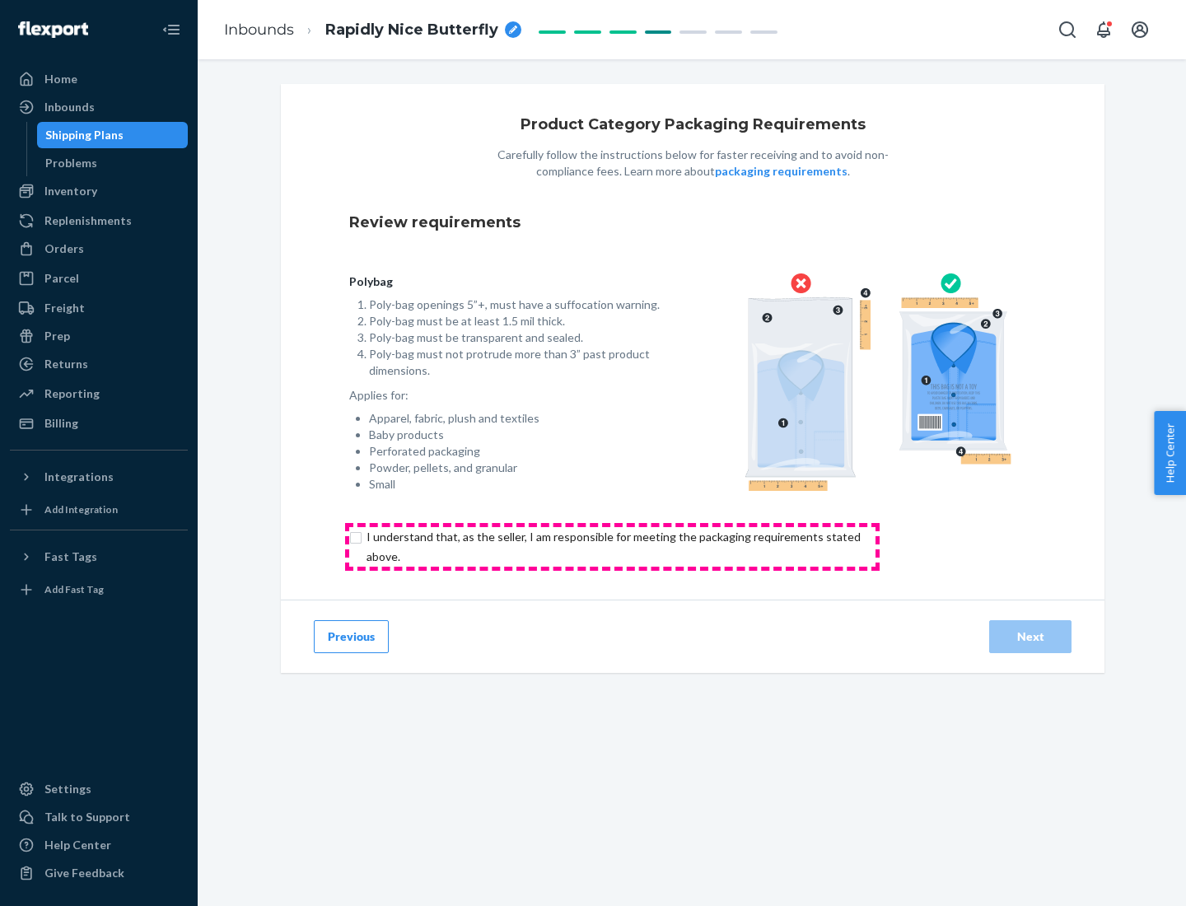
click at [612, 546] on input "checkbox" at bounding box center [623, 547] width 548 height 40
checkbox input "true"
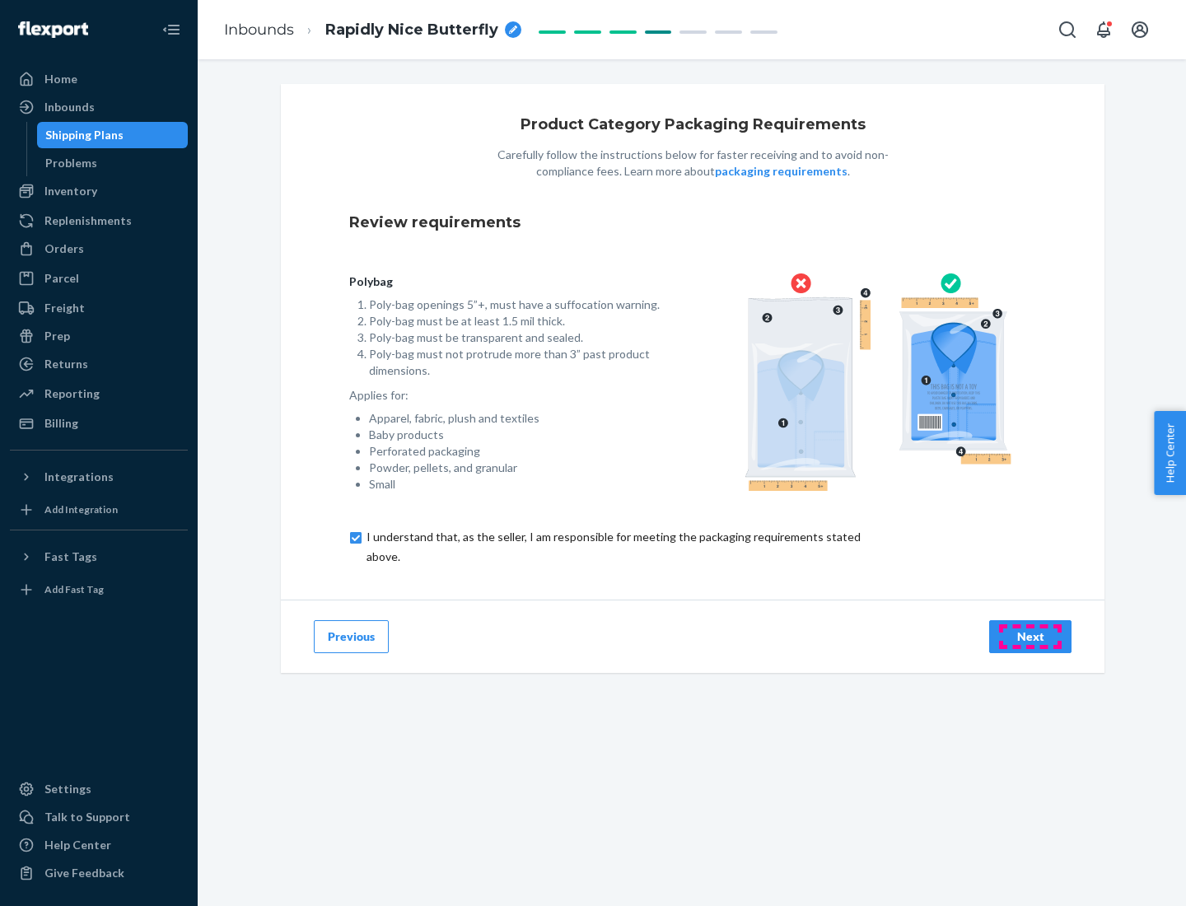
click at [1030, 636] on div "Next" at bounding box center [1030, 636] width 54 height 16
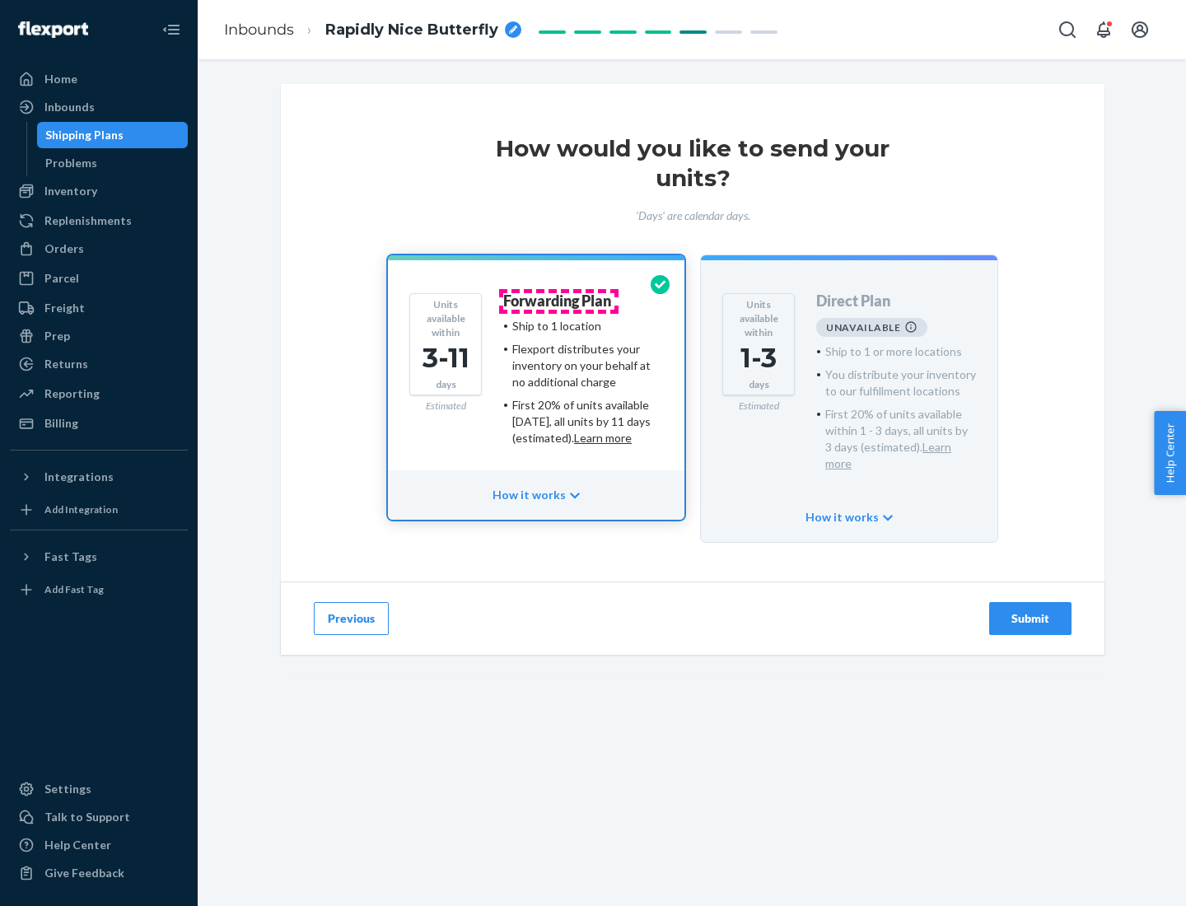
click at [558, 301] on h4 "Forwarding Plan" at bounding box center [557, 301] width 108 height 16
click at [1030, 610] on div "Submit" at bounding box center [1030, 618] width 54 height 16
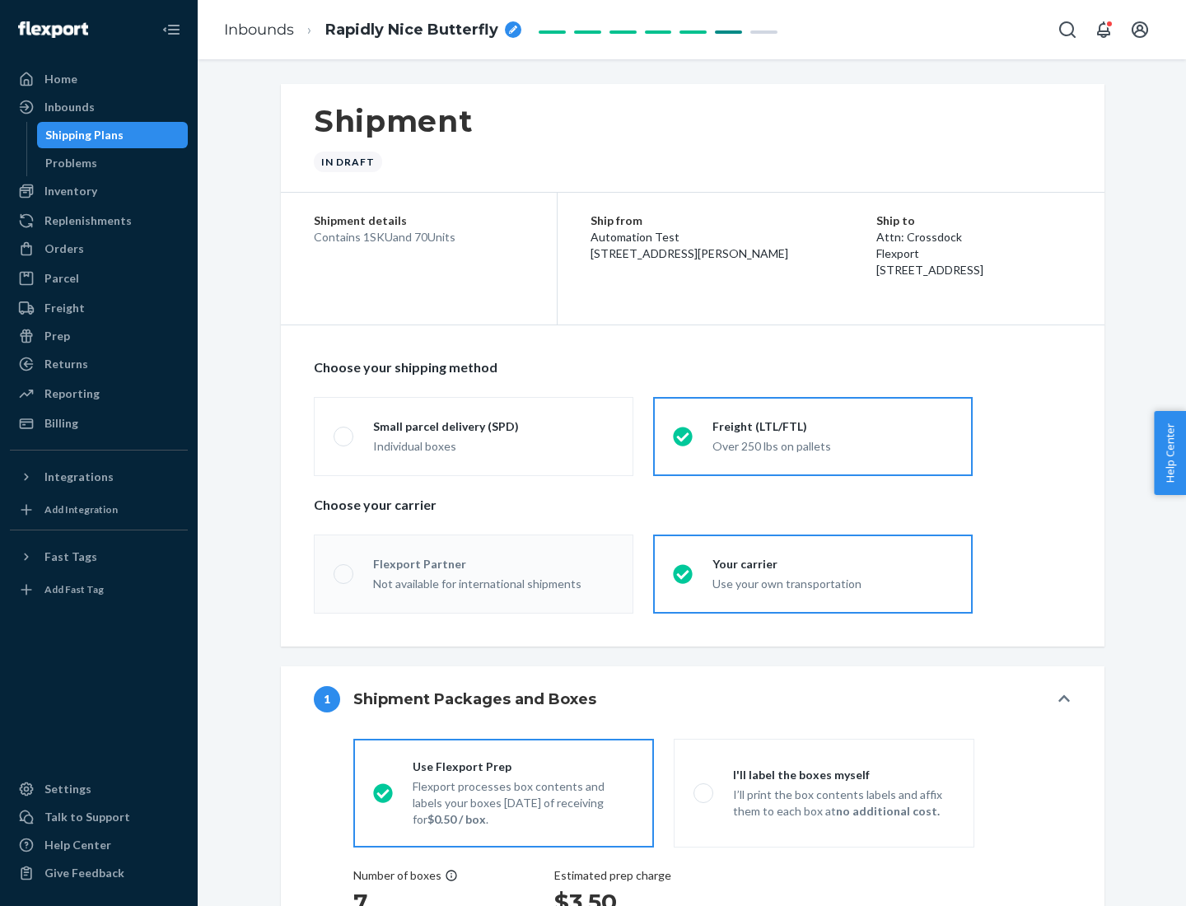
radio input "true"
radio input "false"
radio input "true"
radio input "false"
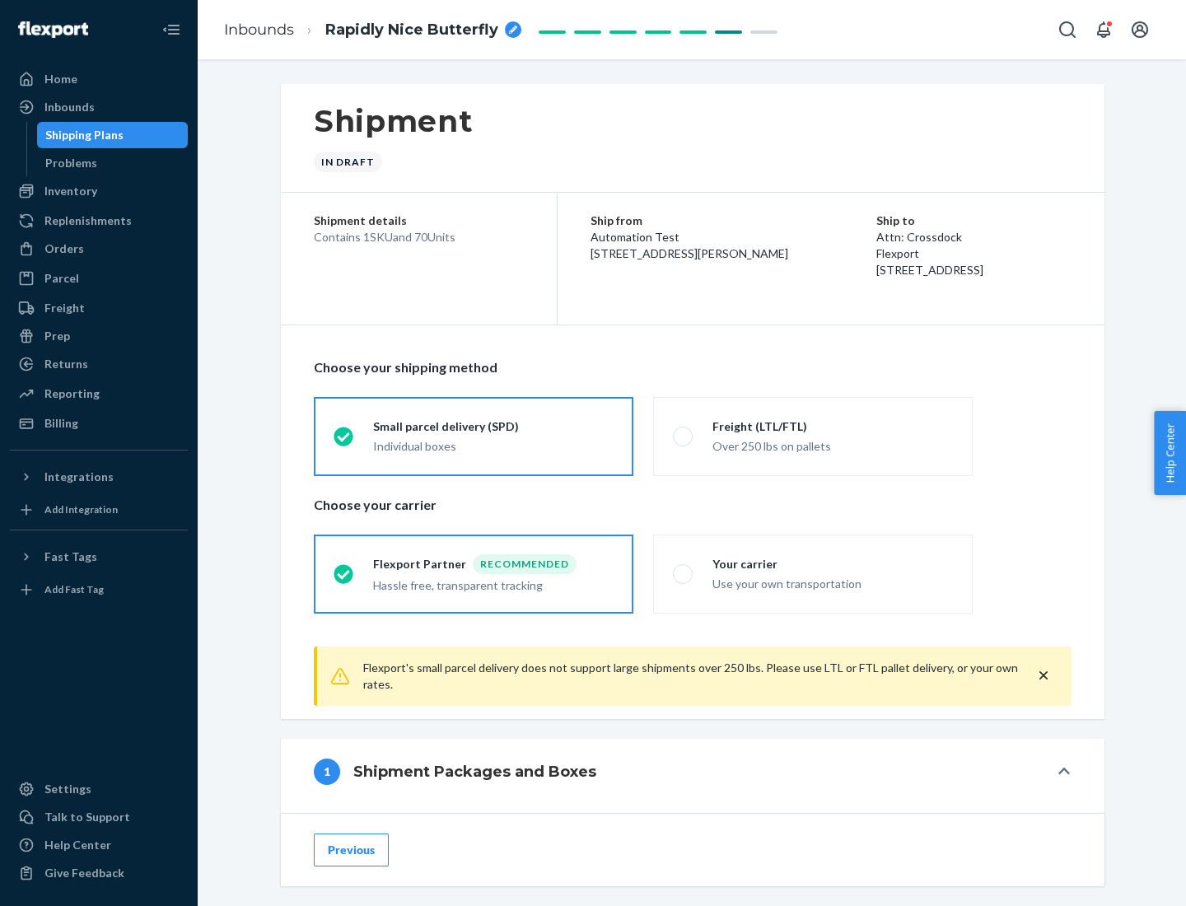
click at [813, 436] on div "Over 250 lbs on pallets" at bounding box center [832, 445] width 240 height 20
click at [683, 436] on input "Freight (LTL/FTL) Over 250 lbs on pallets" at bounding box center [678, 436] width 11 height 11
radio input "true"
radio input "false"
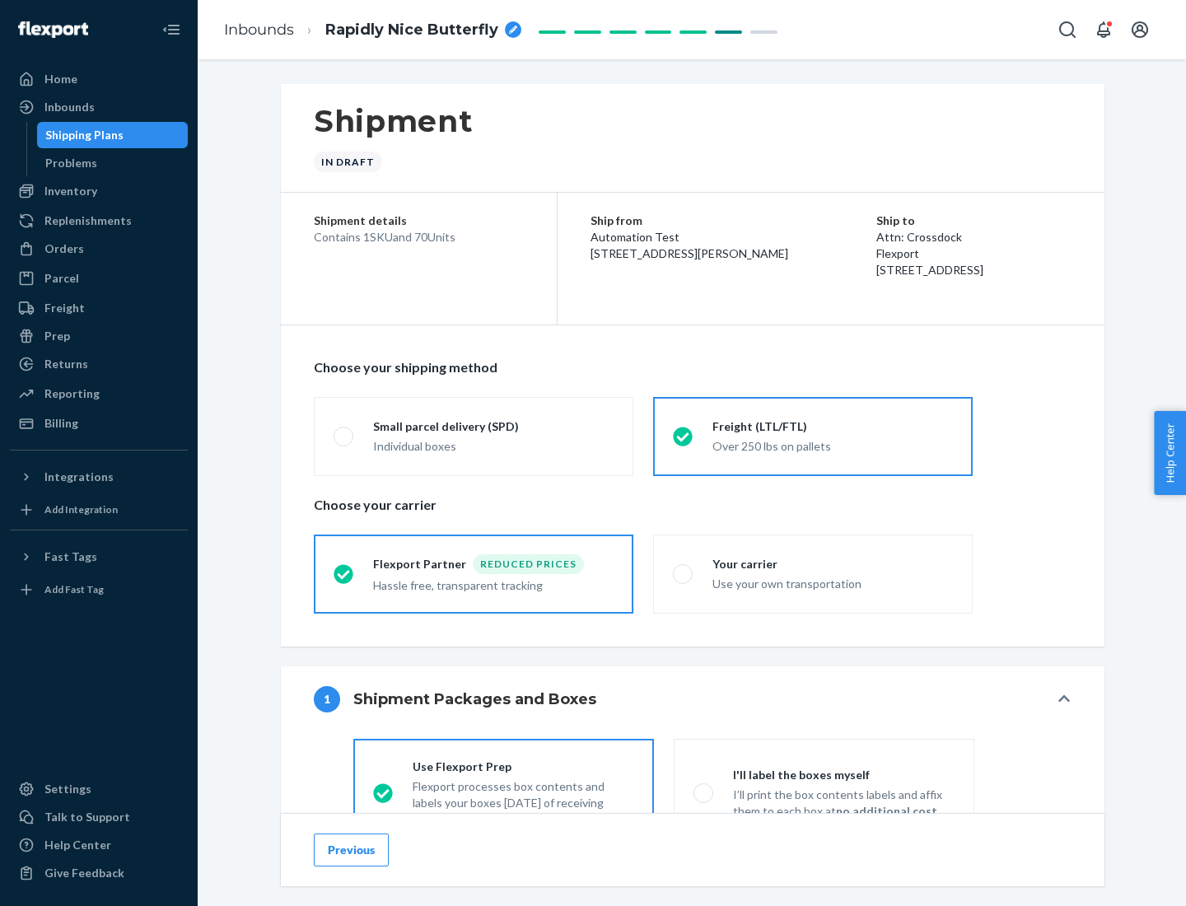
scroll to position [91, 0]
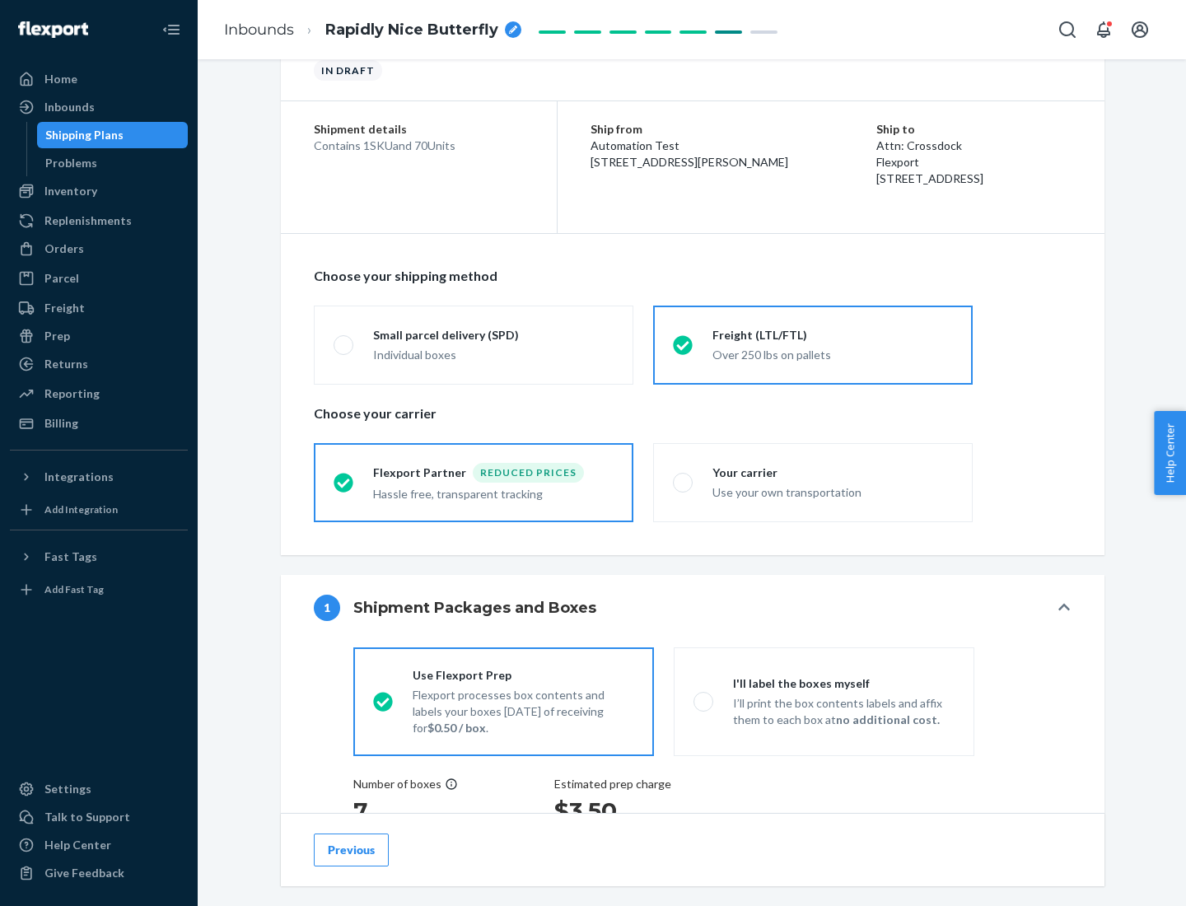
click at [473, 483] on div "Hassle free, transparent tracking" at bounding box center [493, 493] width 240 height 20
click at [344, 482] on input "Flexport Partner Reduced prices Hassle free, transparent tracking" at bounding box center [339, 482] width 11 height 11
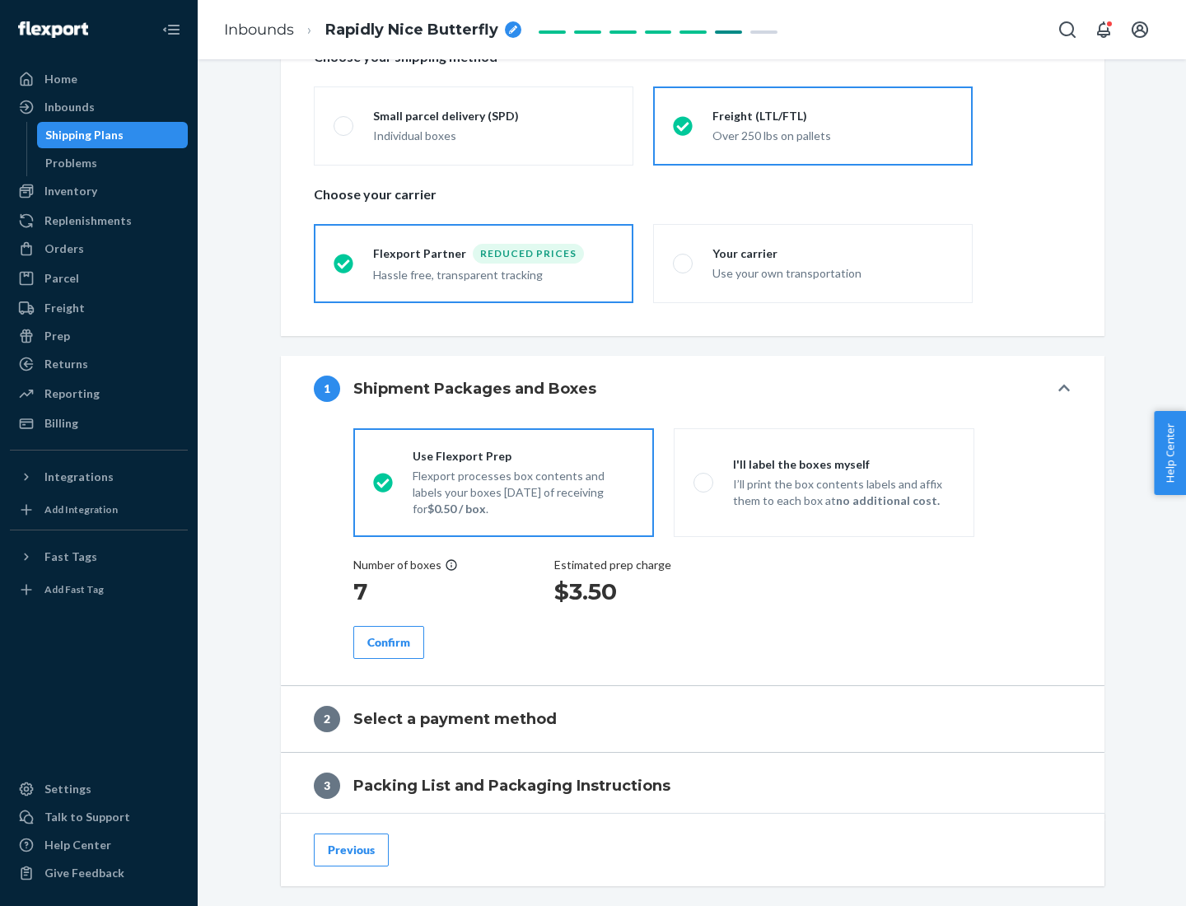
click at [823, 482] on p "I’ll print the box contents labels and affix them to each box at no additional …" at bounding box center [844, 492] width 222 height 33
click at [704, 482] on input "I'll label the boxes myself I’ll print the box contents labels and affix them t…" at bounding box center [698, 482] width 11 height 11
radio input "true"
radio input "false"
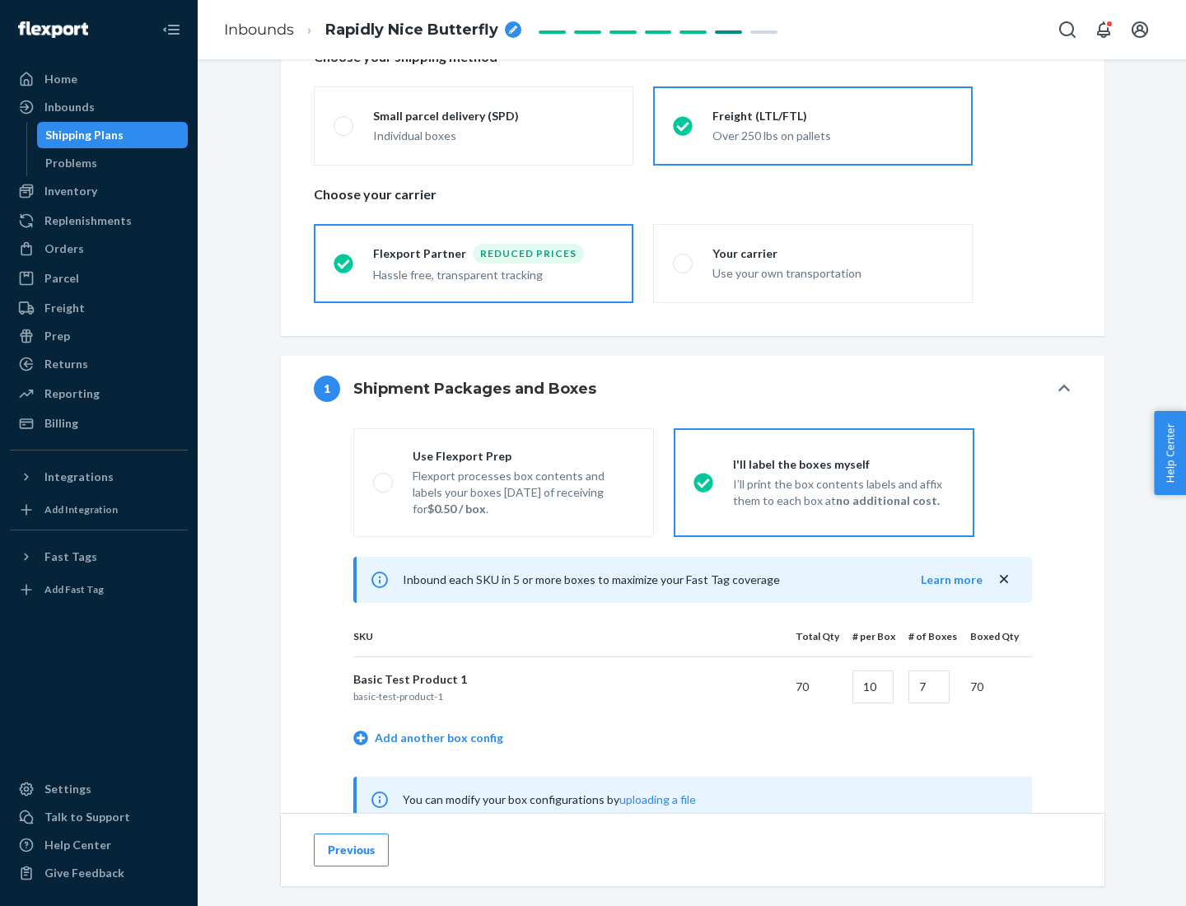
scroll to position [515, 0]
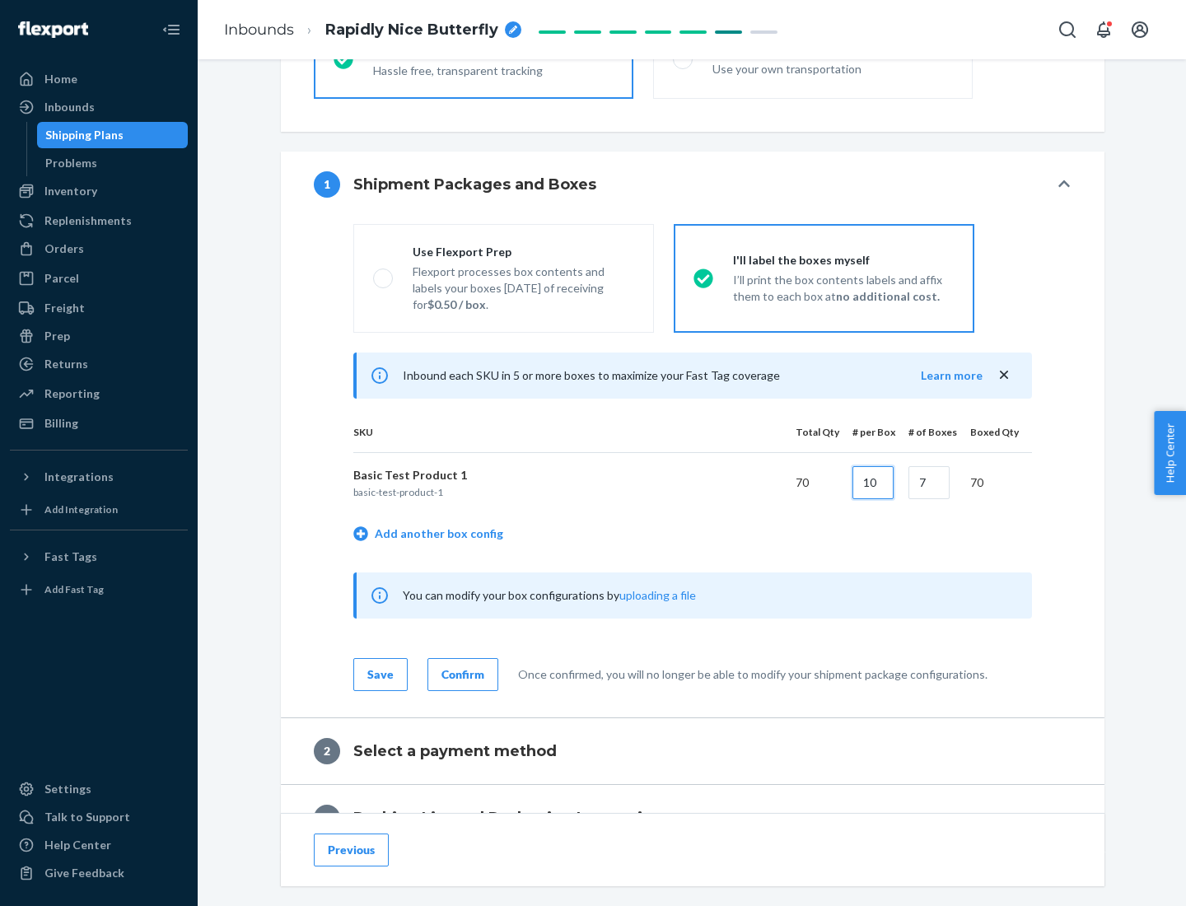
type input "10"
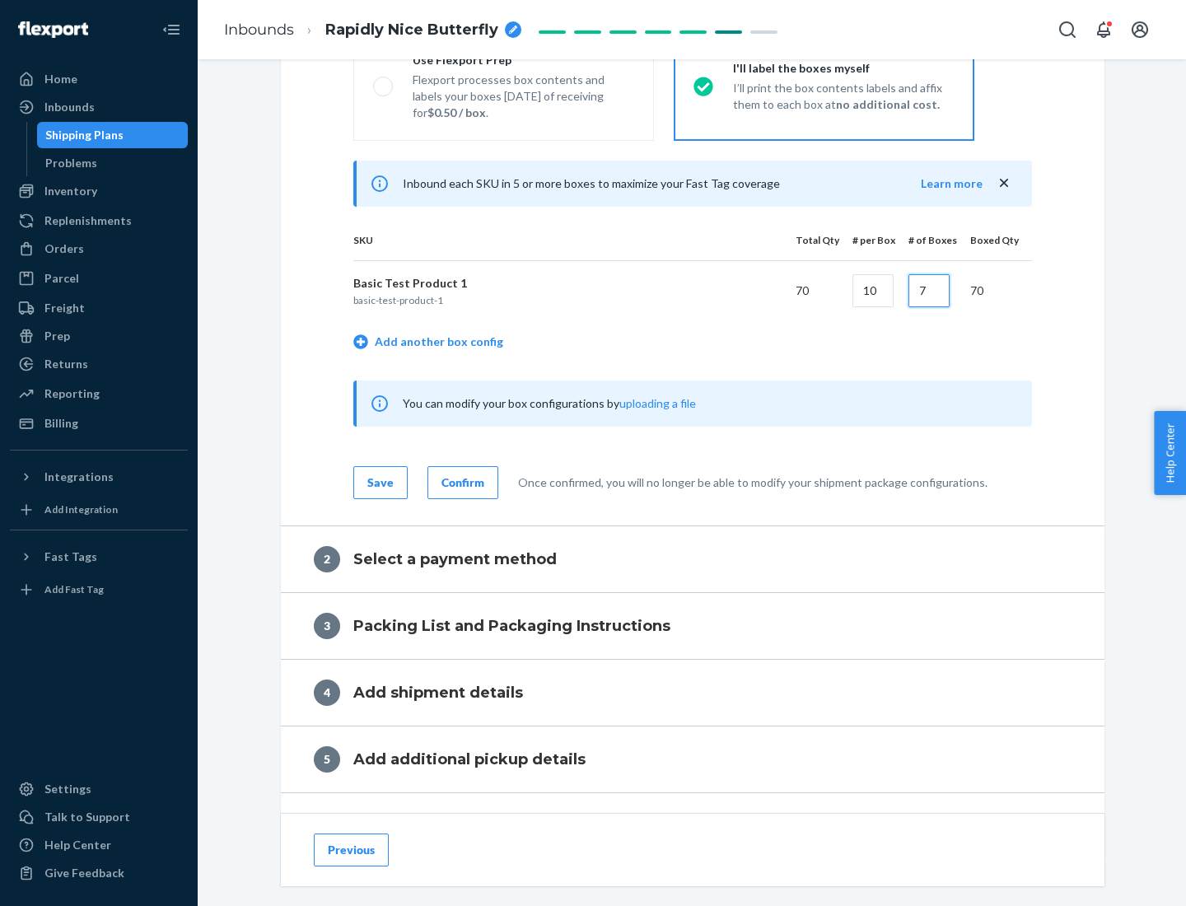
type input "7"
click at [460, 482] on div "Confirm" at bounding box center [462, 482] width 43 height 16
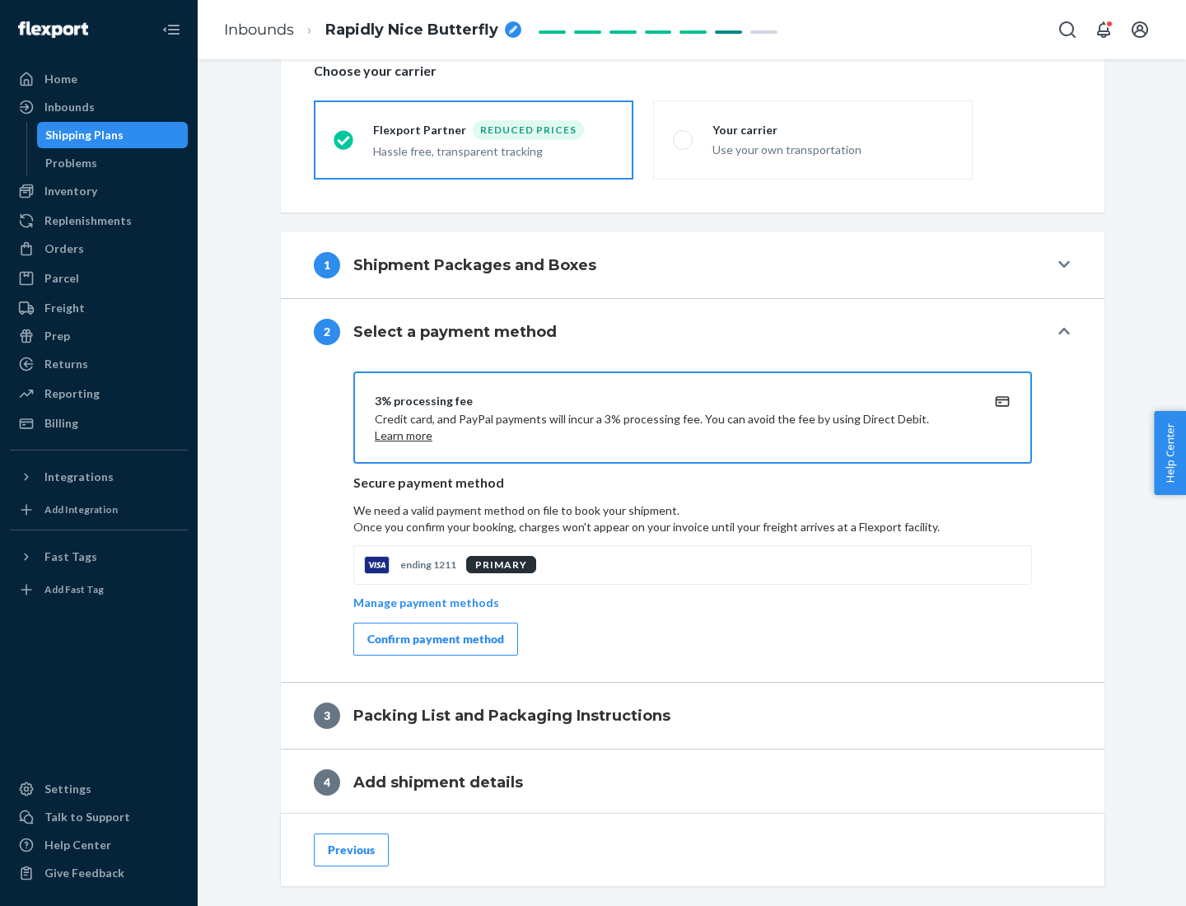
scroll to position [590, 0]
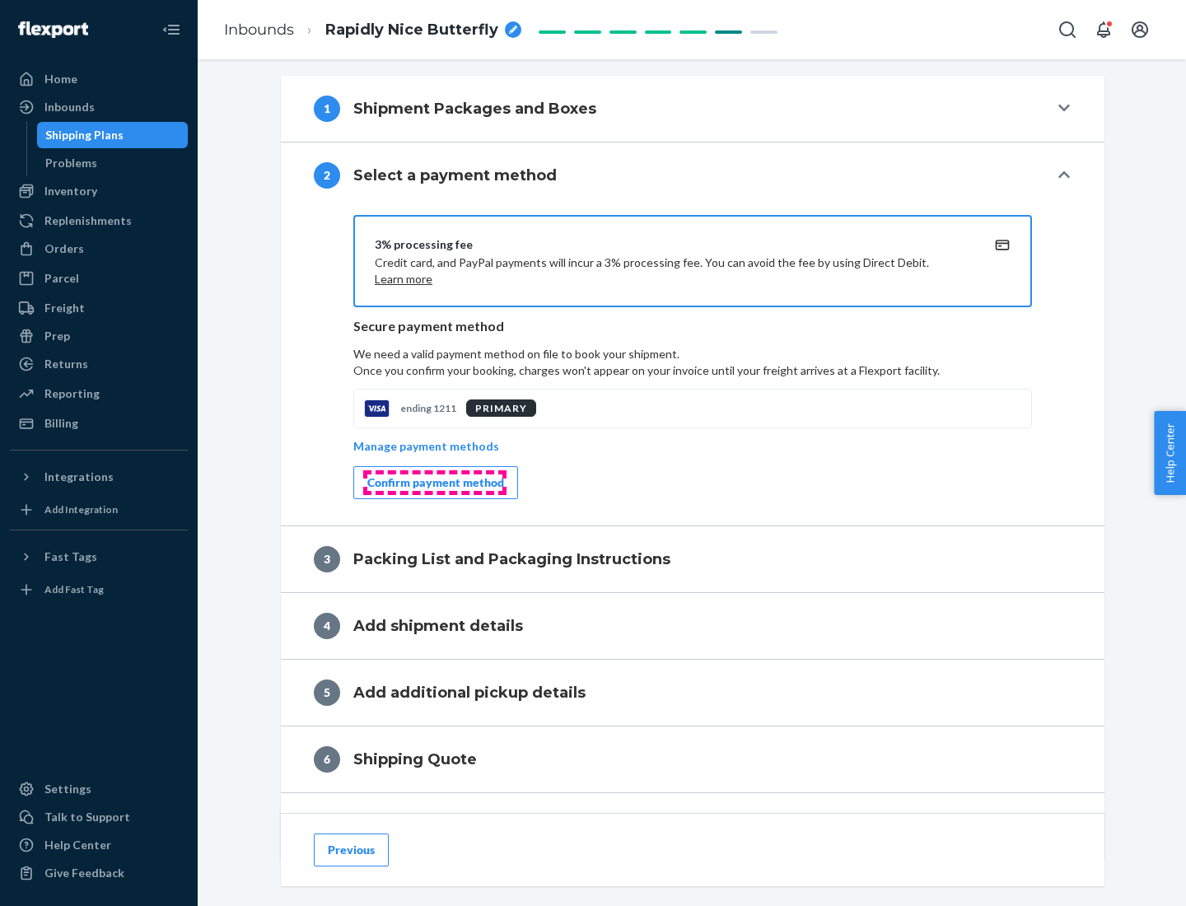
click at [434, 483] on div "Confirm payment method" at bounding box center [435, 482] width 137 height 16
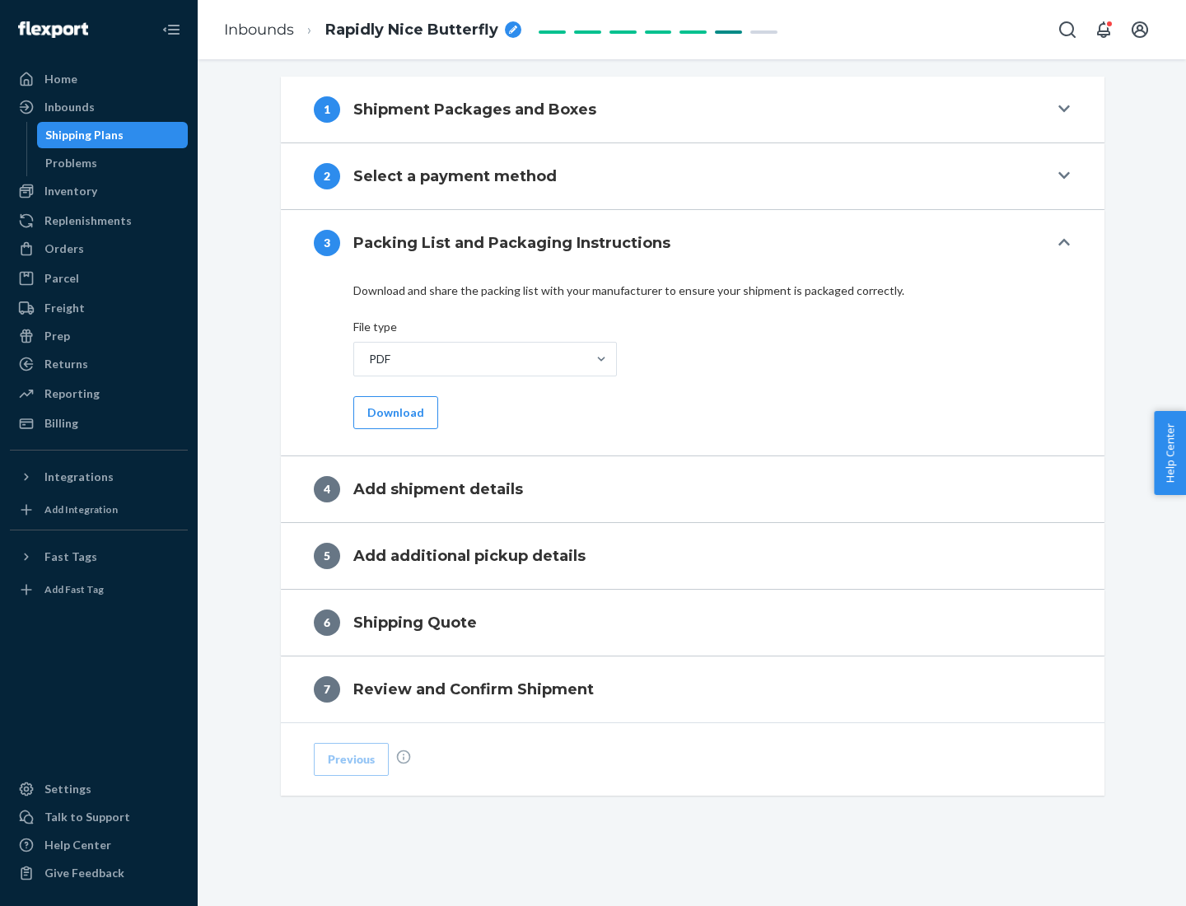
scroll to position [520, 0]
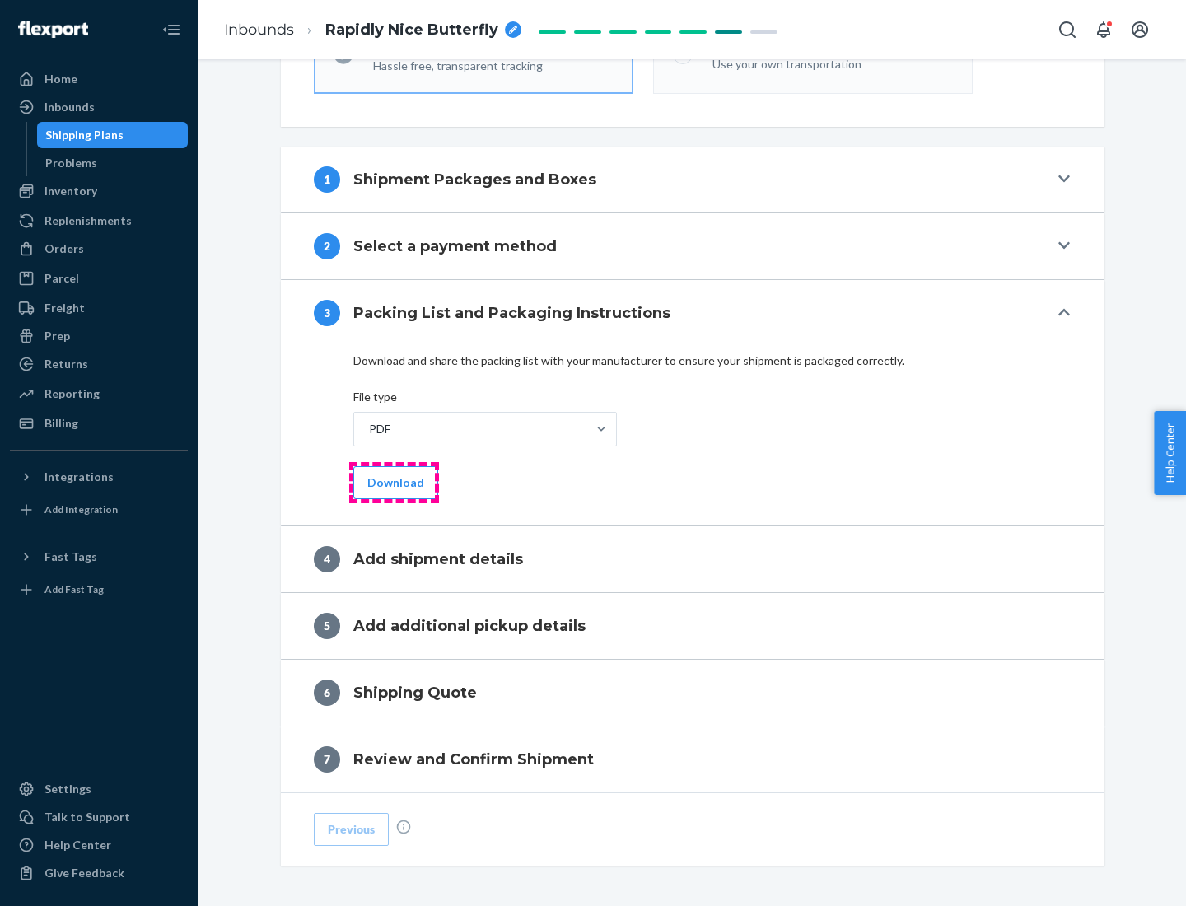
click at [394, 482] on button "Download" at bounding box center [395, 482] width 85 height 33
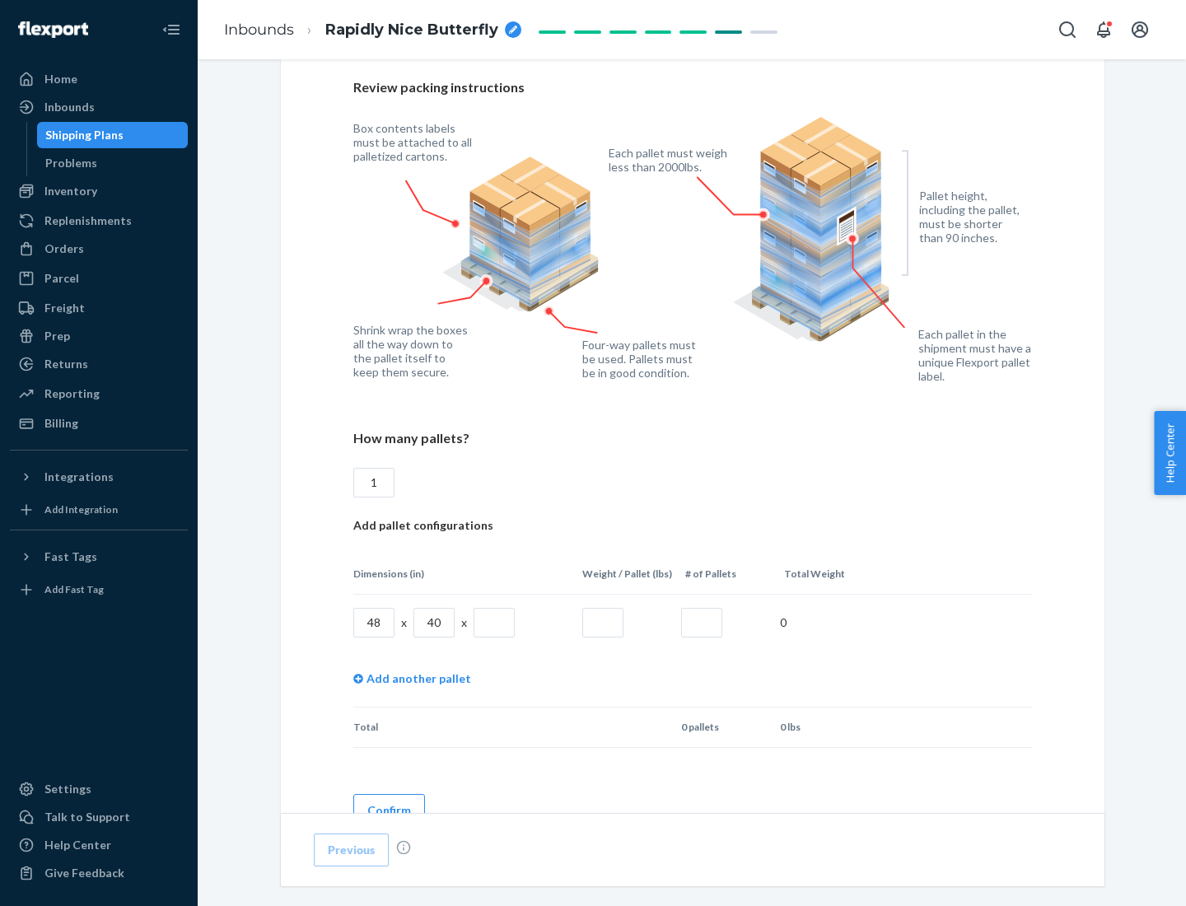
scroll to position [1130, 0]
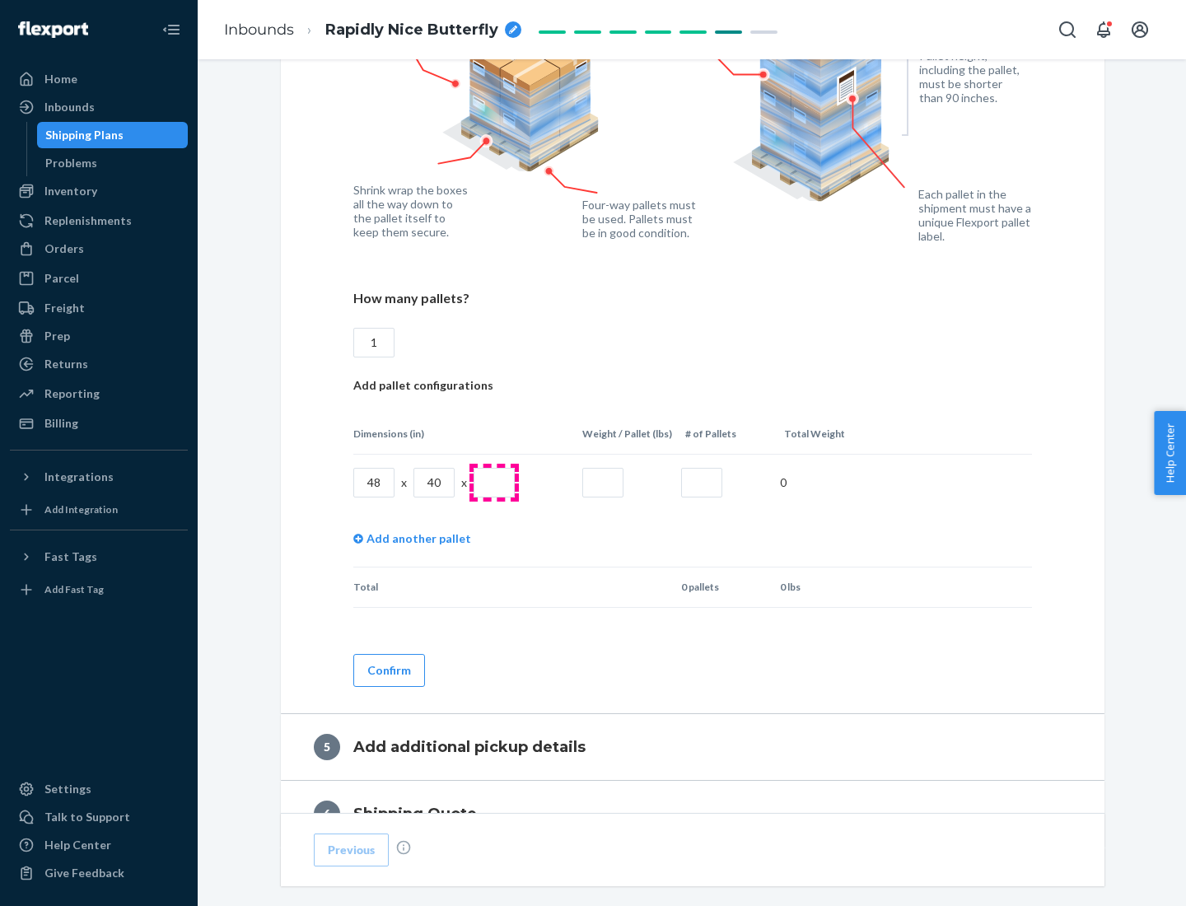
type input "1"
type input "40"
type input "200"
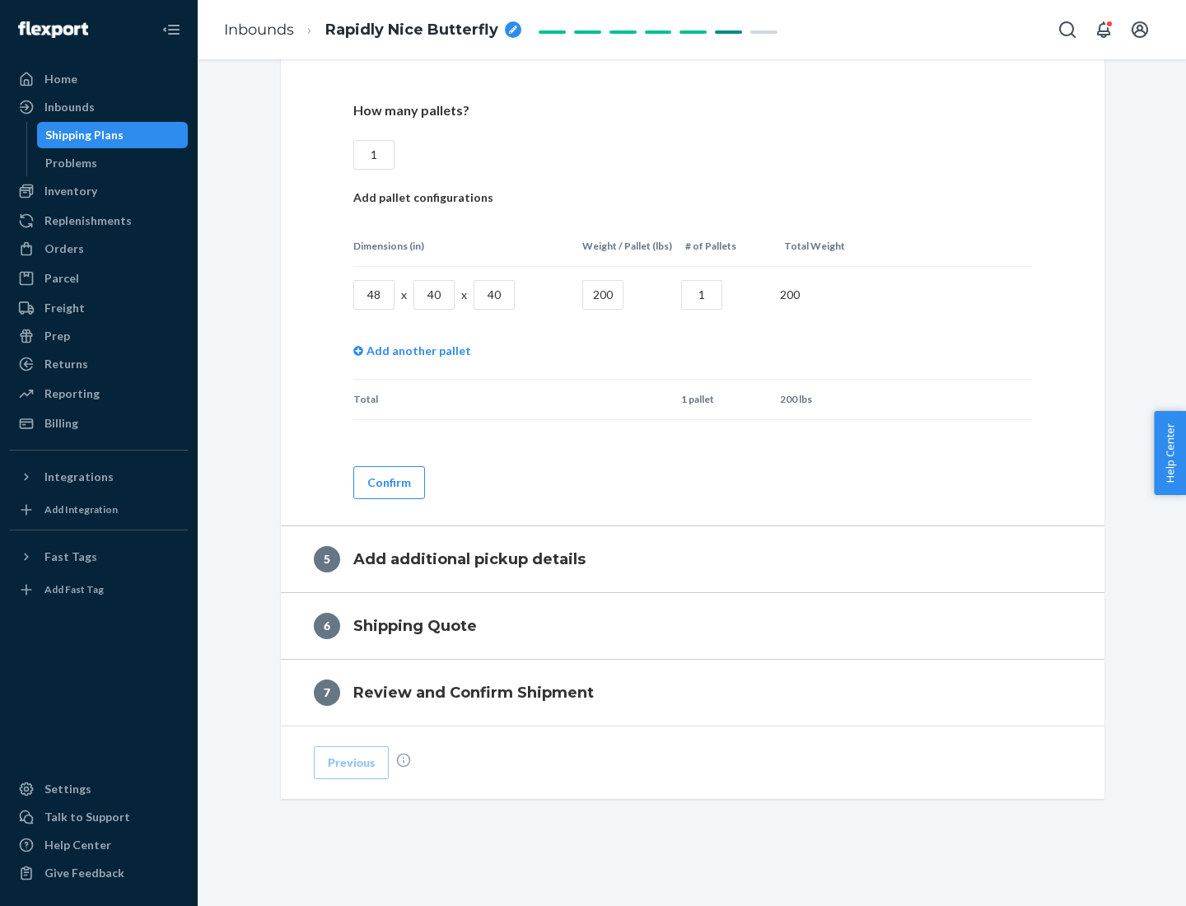
type input "1"
click at [388, 482] on button "Confirm" at bounding box center [389, 482] width 72 height 33
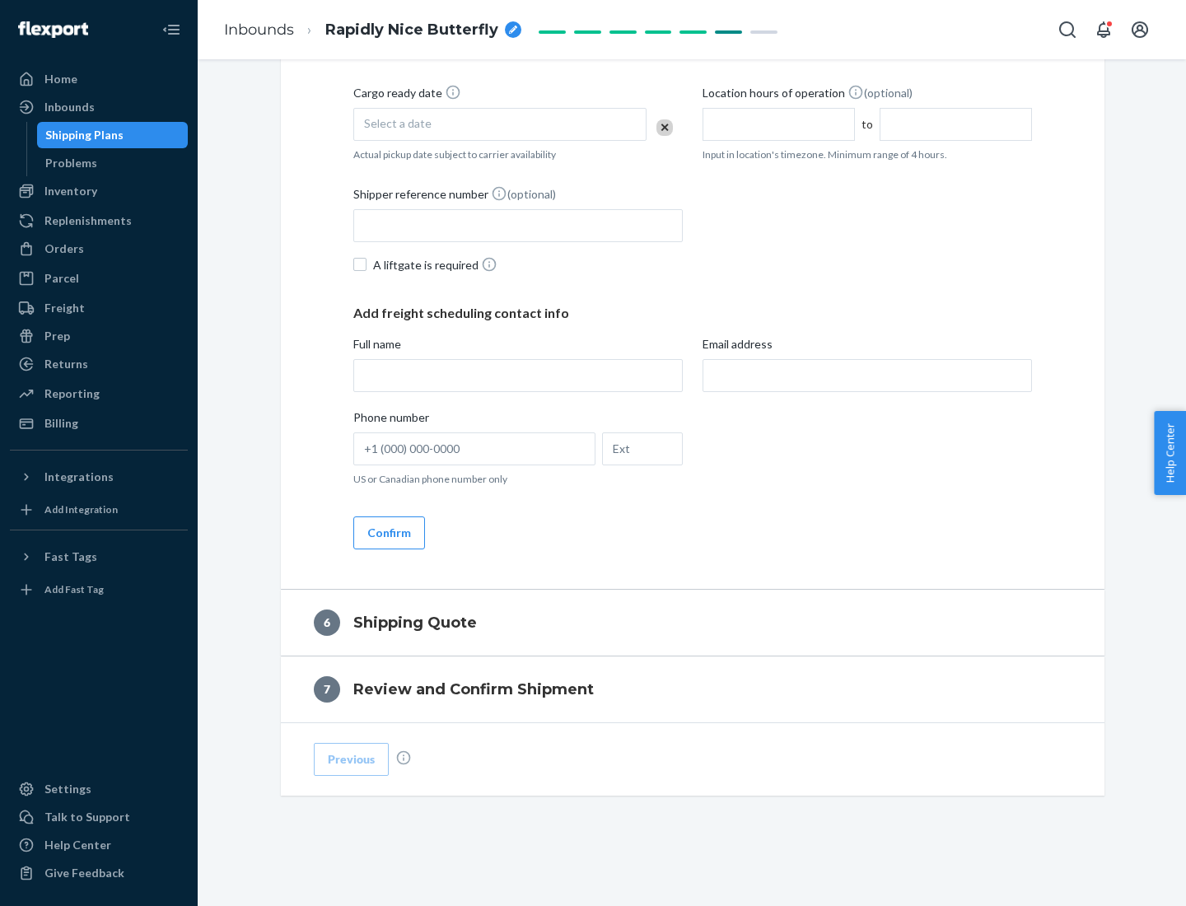
scroll to position [563, 0]
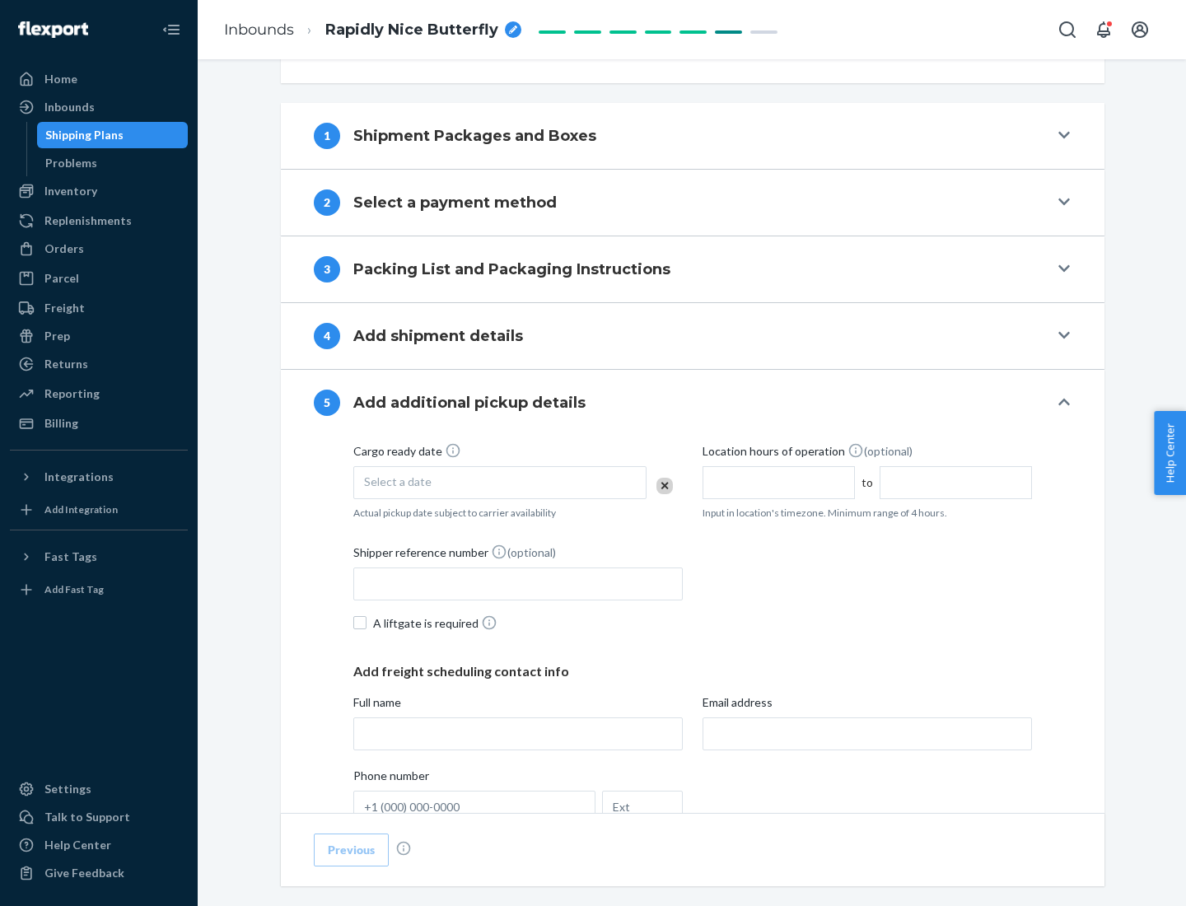
click at [500, 482] on div "Select a date" at bounding box center [499, 482] width 293 height 33
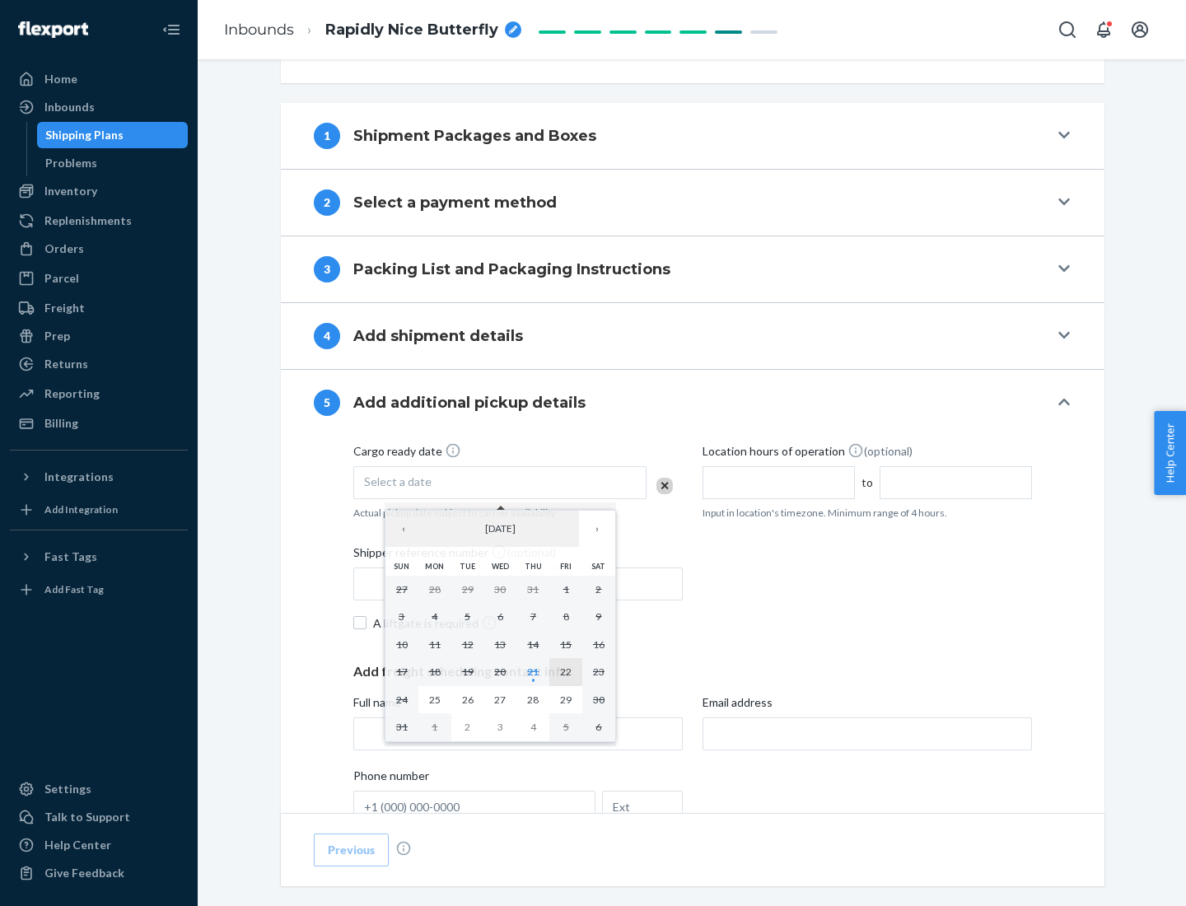
click at [566, 671] on abbr "22" at bounding box center [566, 671] width 12 height 12
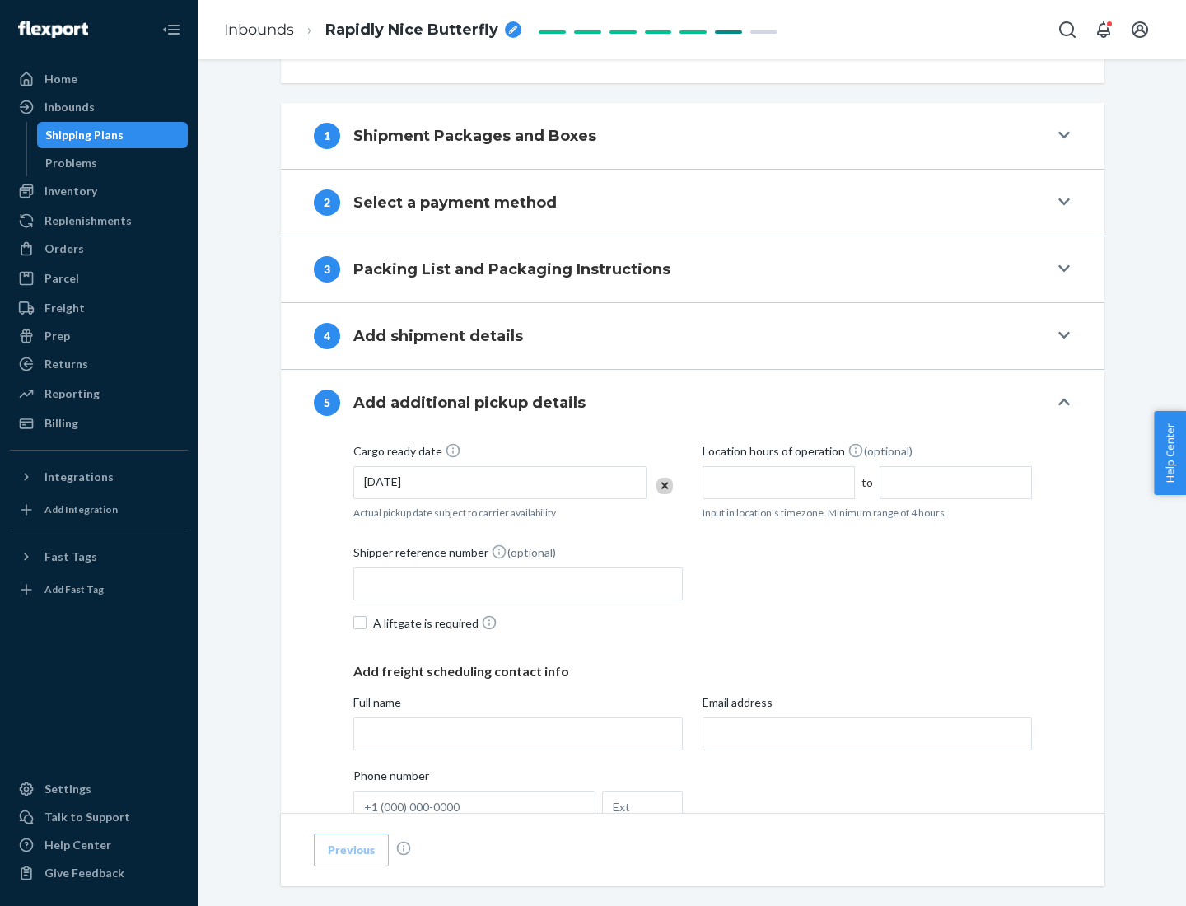
scroll to position [814, 0]
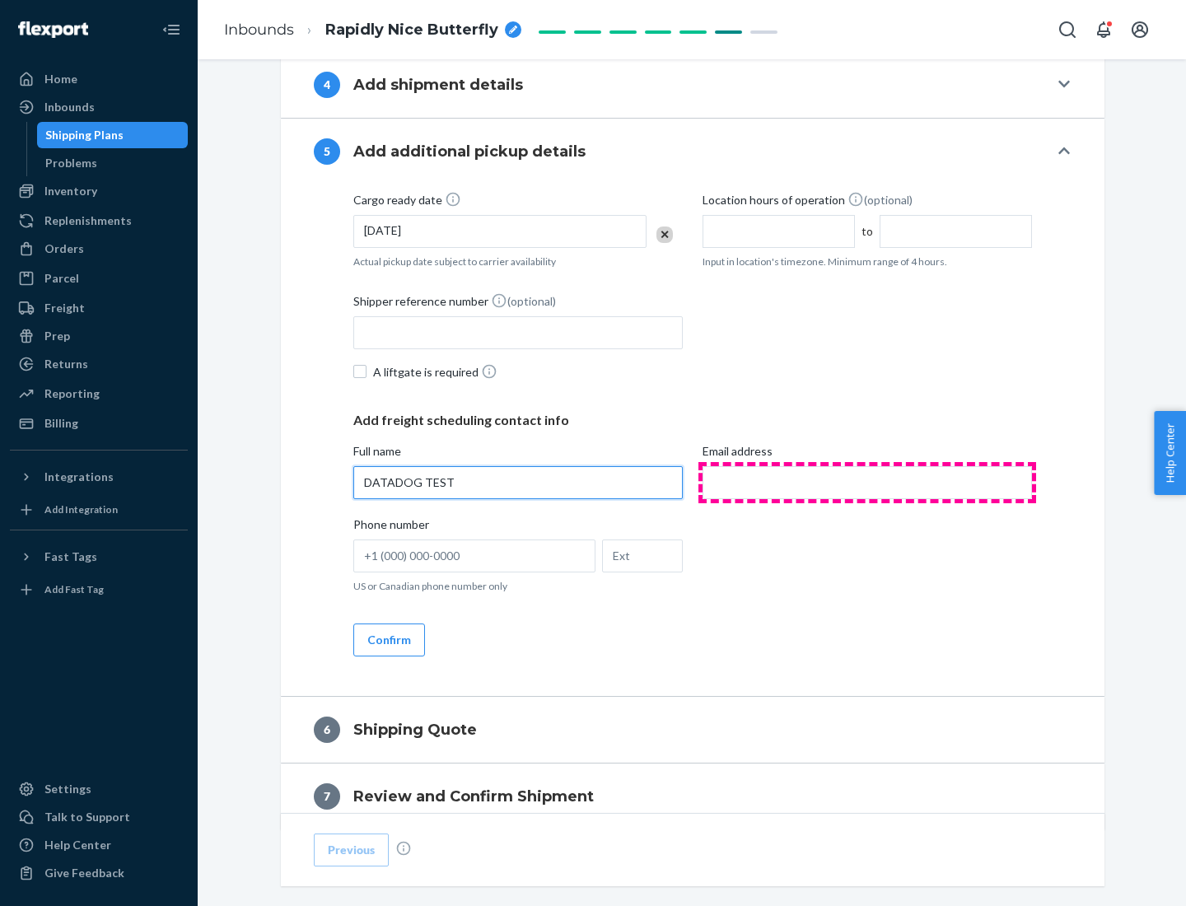
type input "DATADOG TEST"
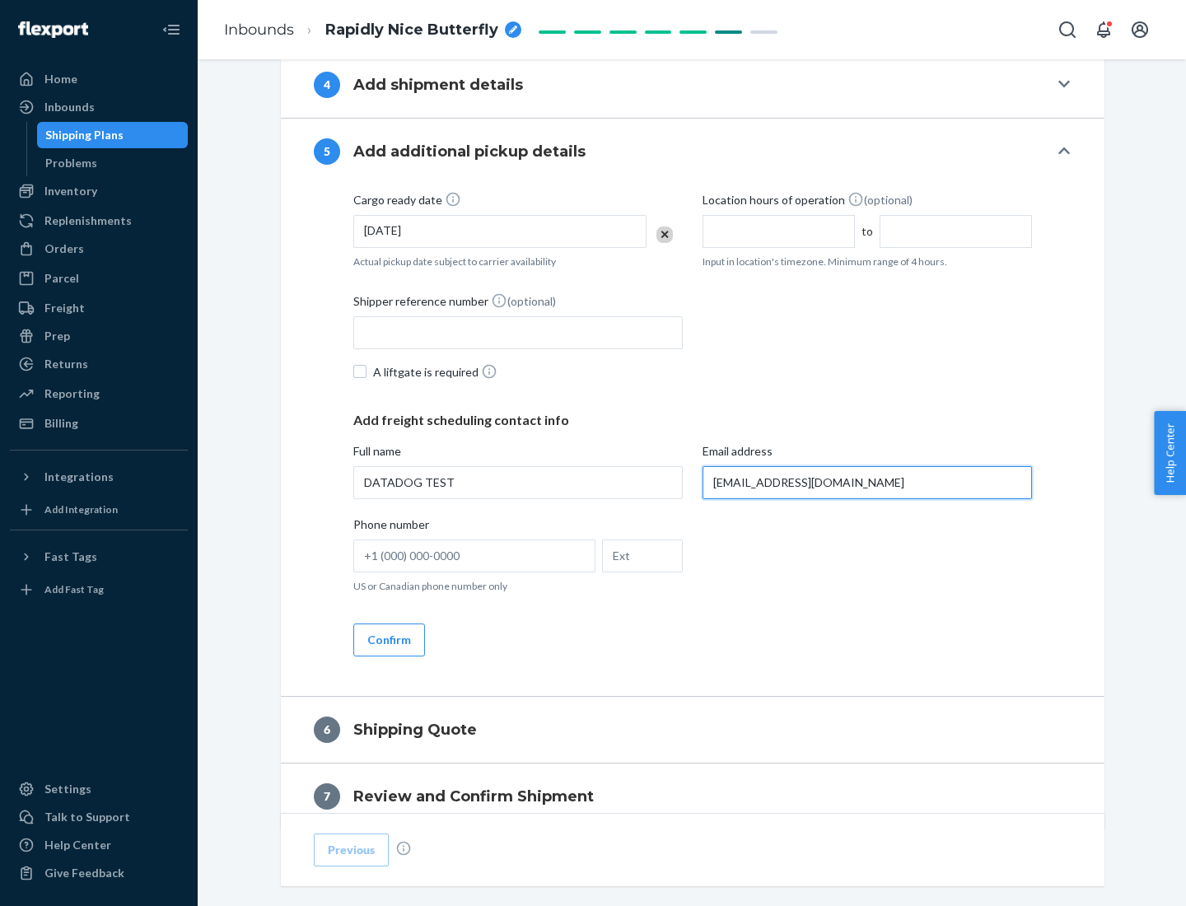
scroll to position [888, 0]
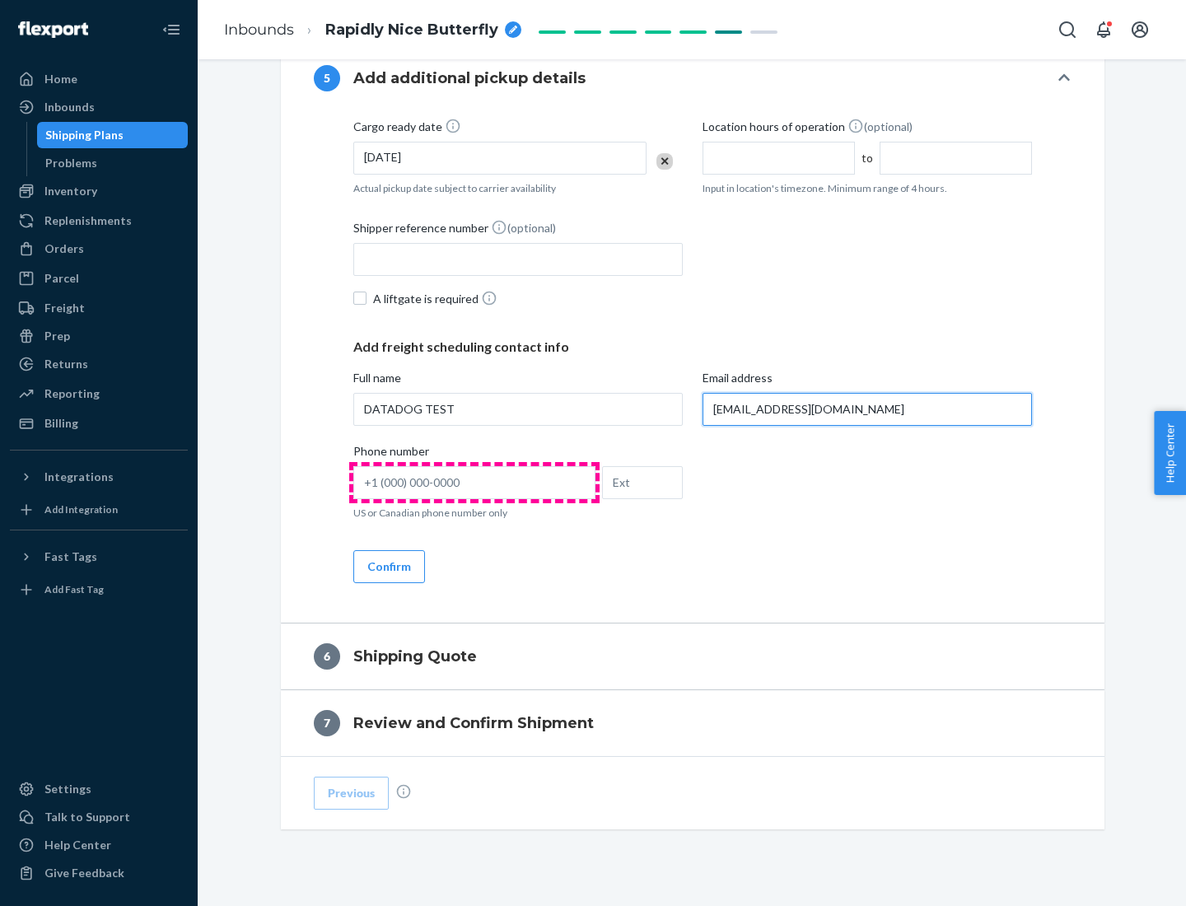
type input "[EMAIL_ADDRESS][DOMAIN_NAME]"
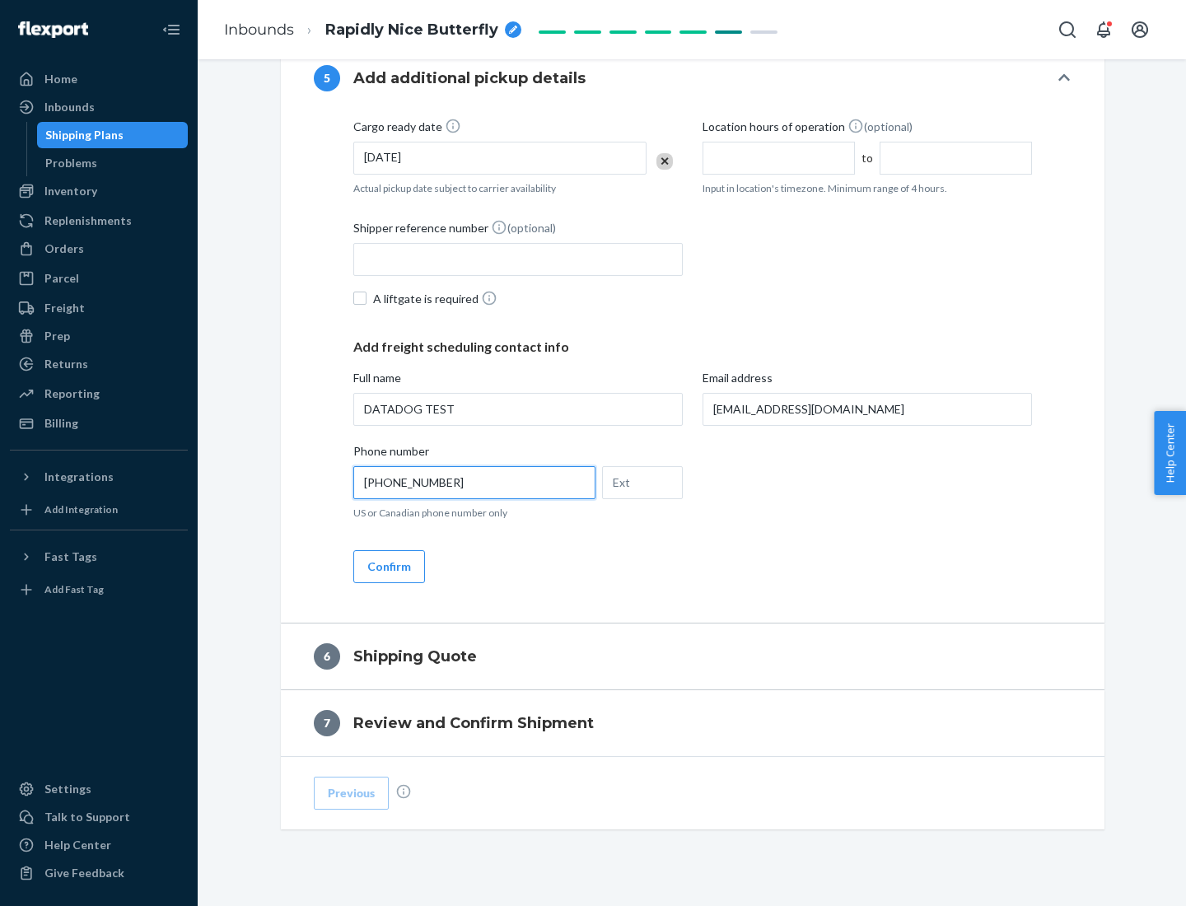
scroll to position [921, 0]
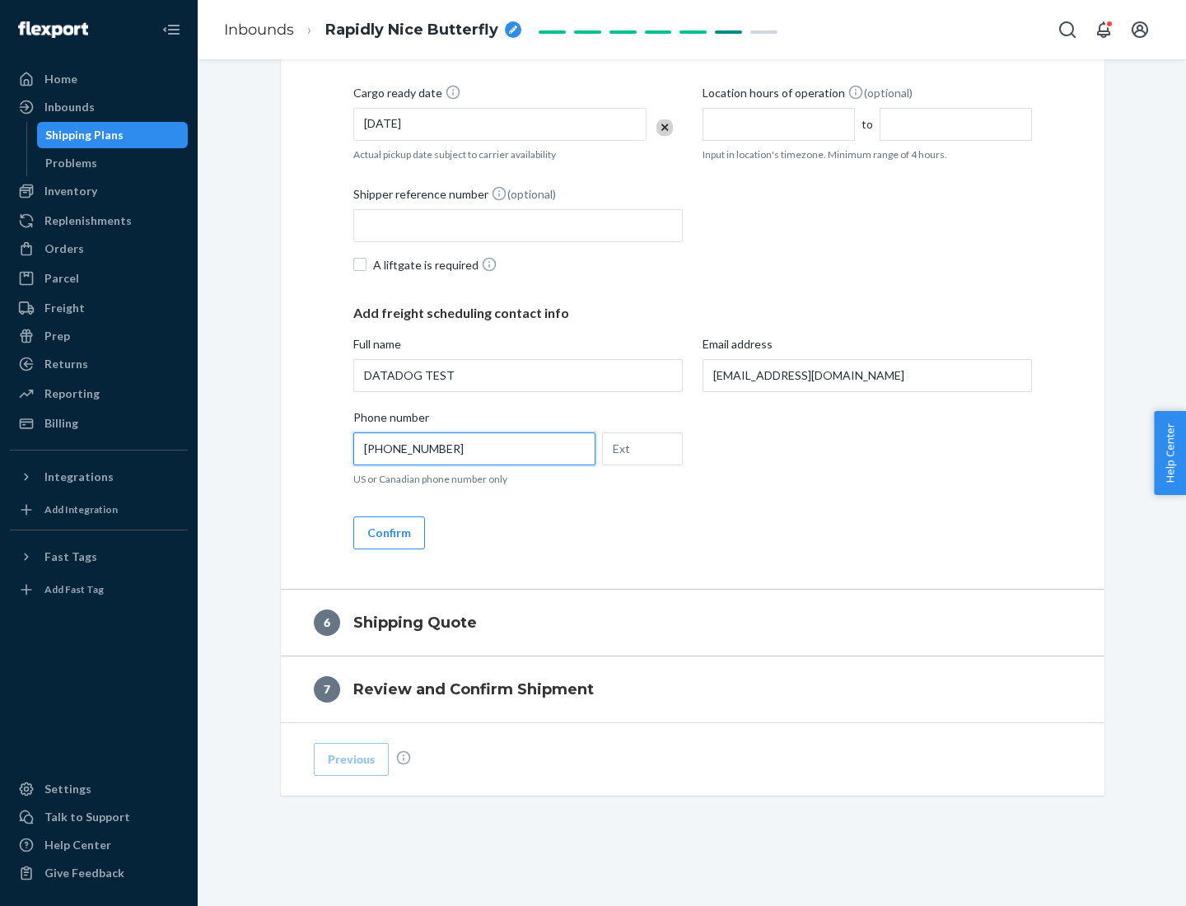
type input "[PHONE_NUMBER]"
click at [388, 532] on button "Confirm" at bounding box center [389, 532] width 72 height 33
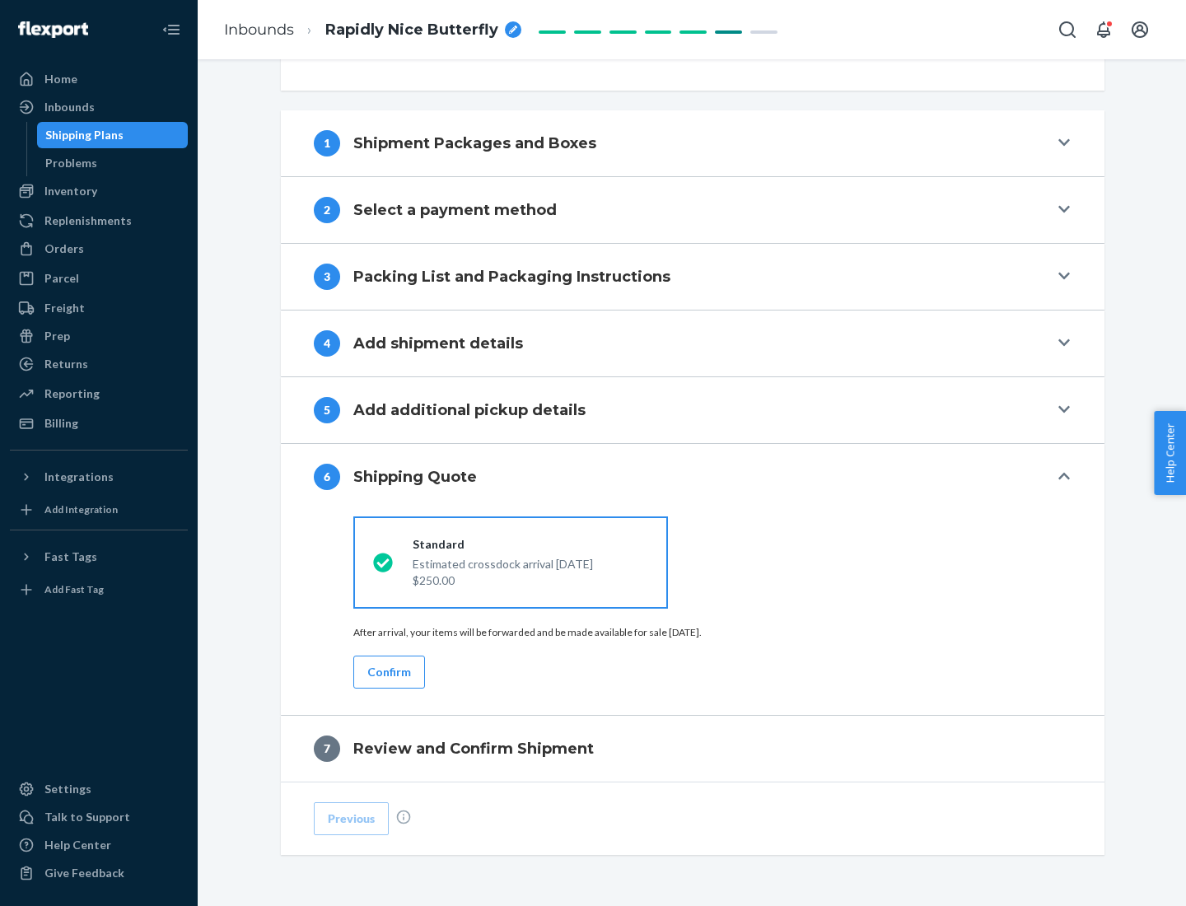
scroll to position [615, 0]
